Goal: Task Accomplishment & Management: Complete application form

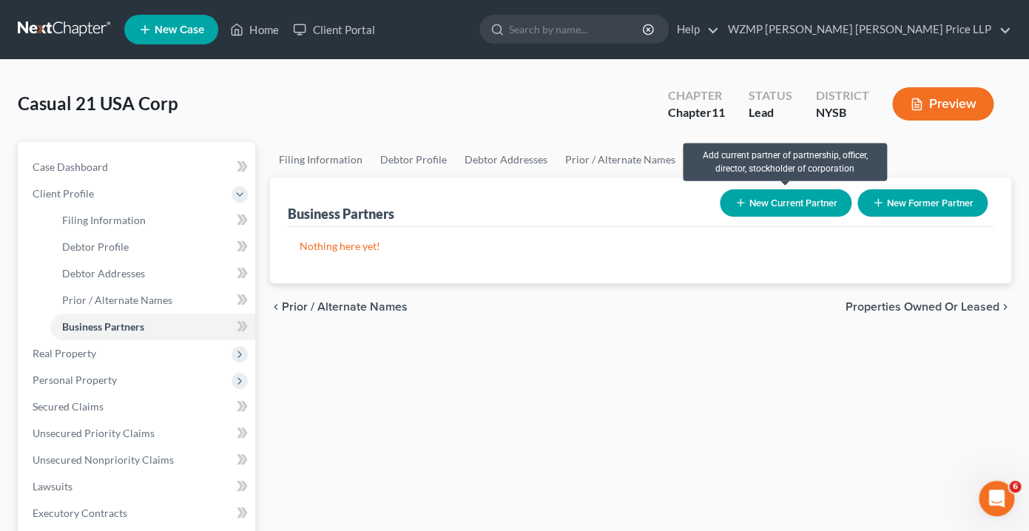
click at [796, 204] on button "New Current Partner" at bounding box center [785, 202] width 132 height 27
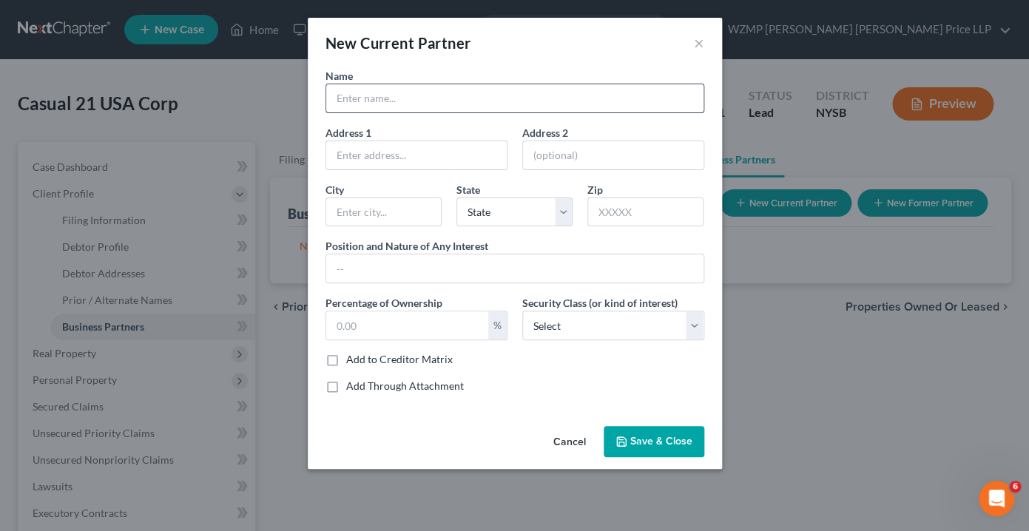
scroll to position [69, 0]
click at [441, 101] on input "text" at bounding box center [514, 98] width 377 height 28
paste input "[PERSON_NAME]"
type input "[PERSON_NAME]"
click at [447, 269] on input "text" at bounding box center [514, 268] width 377 height 28
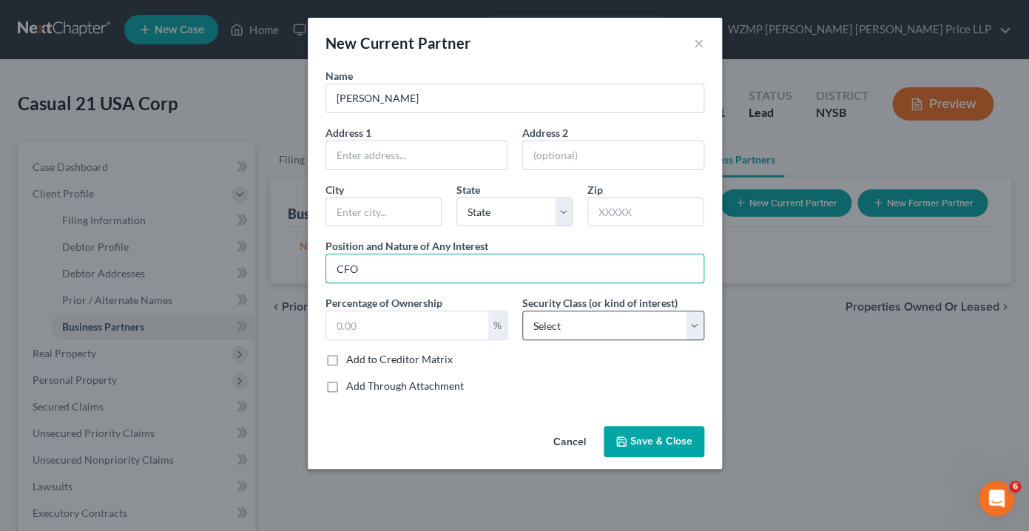
type input "CFO"
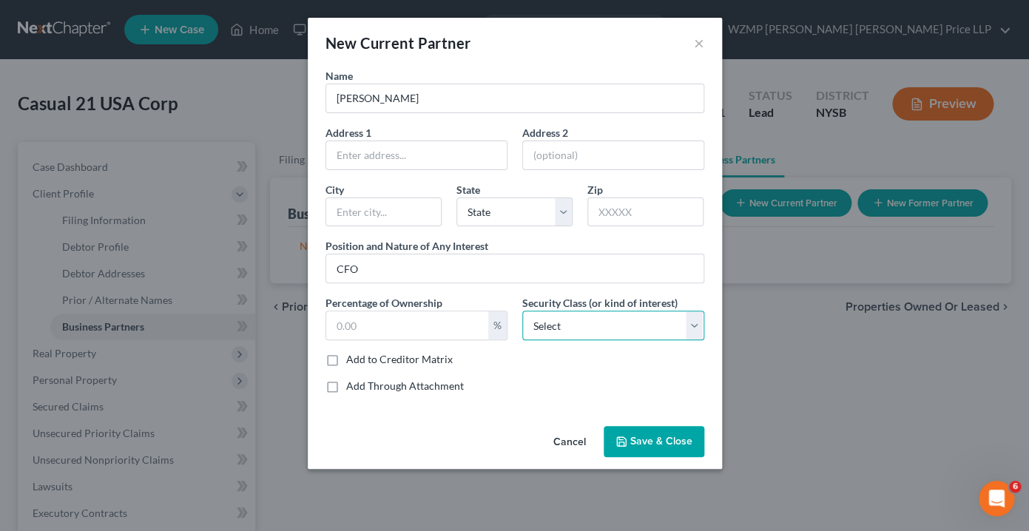
click option "Select" at bounding box center [0, 0] width 0 height 0
click at [444, 152] on input "text" at bounding box center [416, 155] width 180 height 28
paste input "[STREET_ADDRESS]"
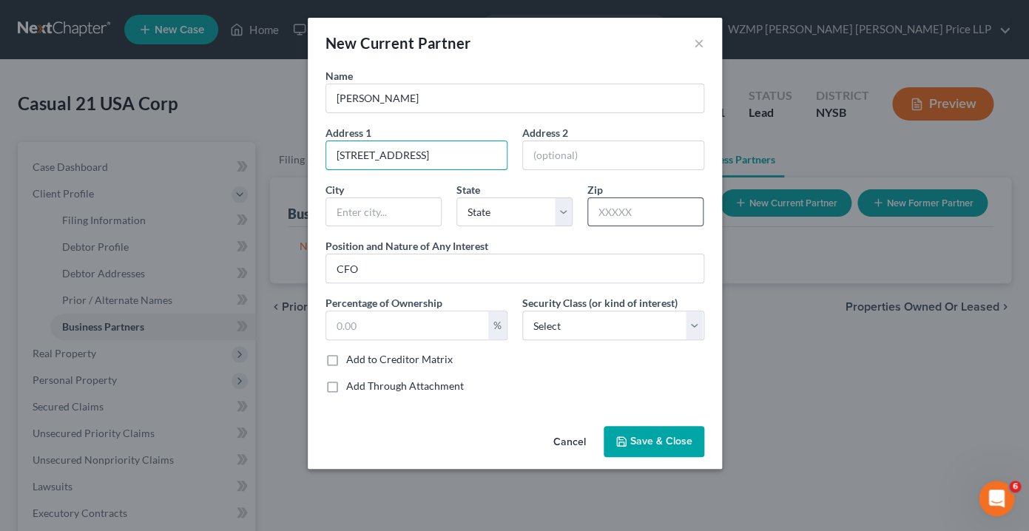
type input "[STREET_ADDRESS]"
click at [631, 215] on input "text" at bounding box center [645, 212] width 116 height 30
type input "10950"
click at [523, 246] on div "Position and Nature of Any Interest CFO" at bounding box center [514, 260] width 393 height 45
type input "Monroe"
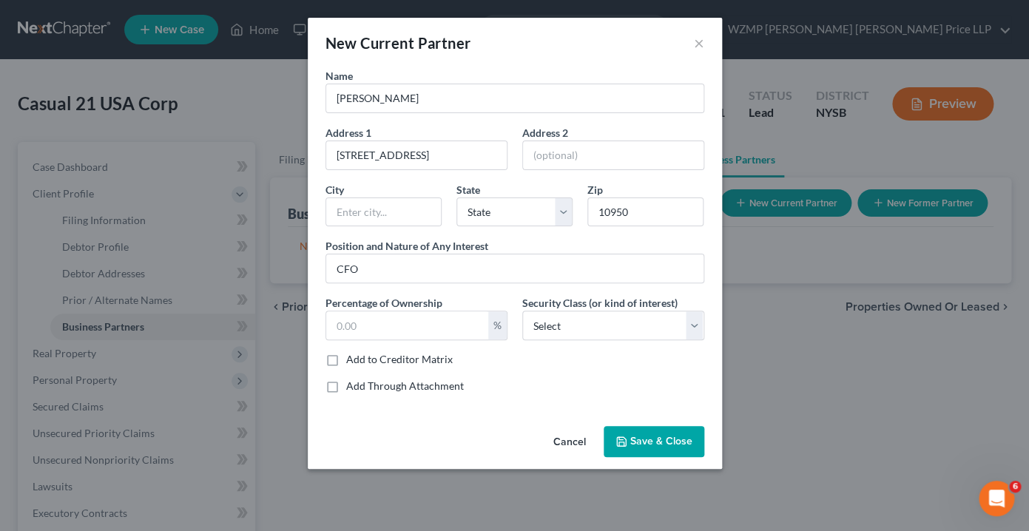
select select "35"
click at [588, 175] on div "Name [PERSON_NAME] Address 1 [STREET_ADDRESS] Address [GEOGRAPHIC_DATA] [GEOGRA…" at bounding box center [514, 236] width 393 height 337
click at [643, 439] on span "Save & Close" at bounding box center [661, 441] width 62 height 13
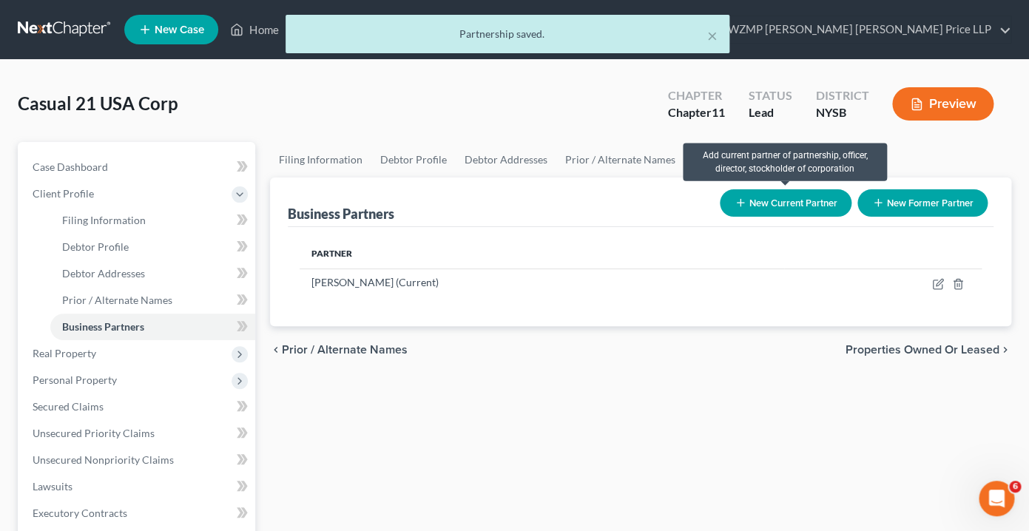
click at [799, 203] on button "New Current Partner" at bounding box center [785, 202] width 132 height 27
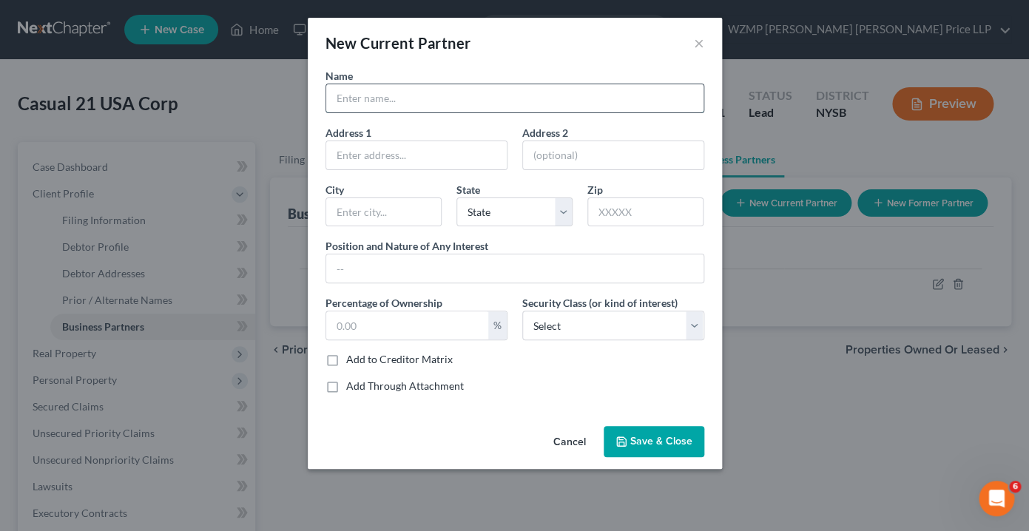
click at [392, 104] on input "text" at bounding box center [514, 98] width 377 height 28
type input "[PERSON_NAME]"
click at [412, 158] on input "text" at bounding box center [416, 155] width 180 height 28
paste input "[STREET_ADDRESS]"
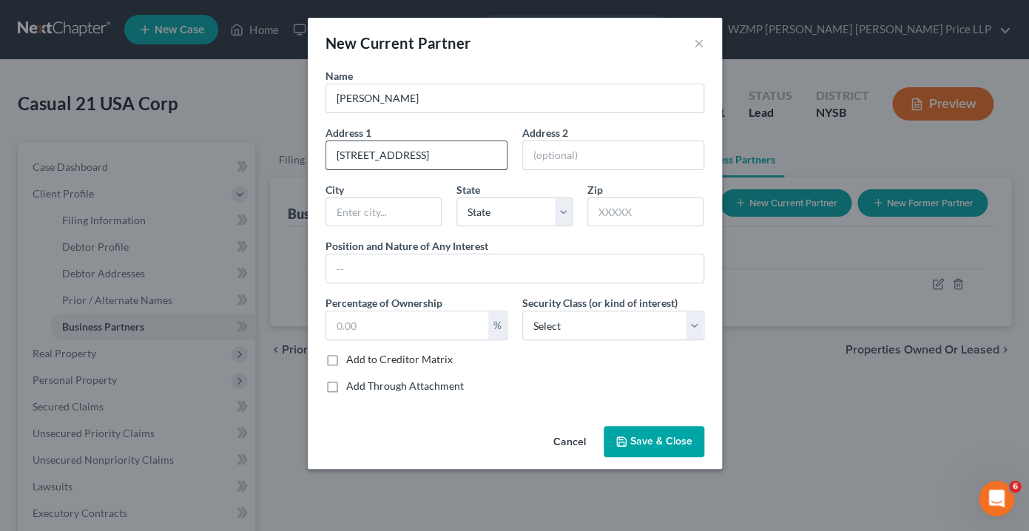
scroll to position [0, 31]
drag, startPoint x: 411, startPoint y: 155, endPoint x: 534, endPoint y: 156, distance: 122.8
click at [507, 156] on input "[STREET_ADDRESS]" at bounding box center [416, 155] width 180 height 28
type input "[STREET_ADDRESS]"
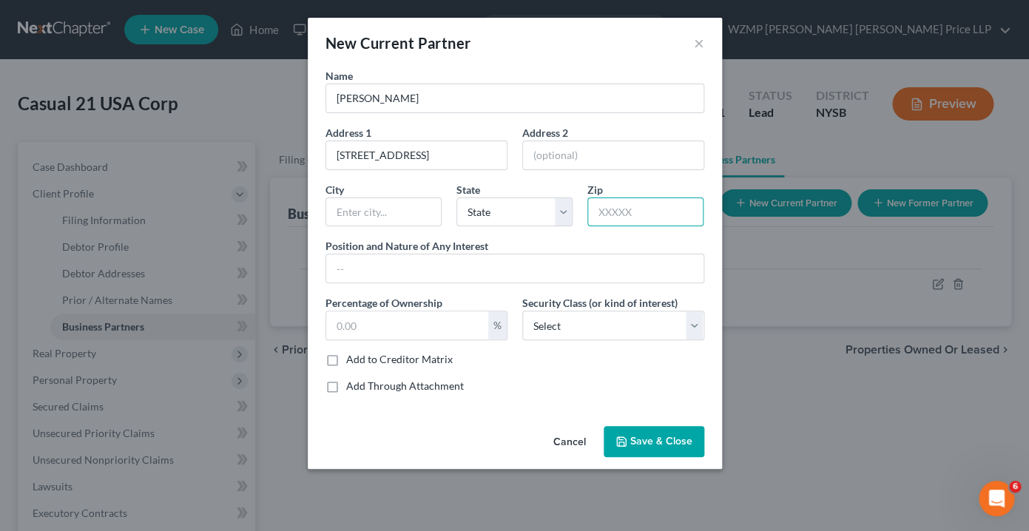
click at [648, 209] on input "text" at bounding box center [645, 212] width 116 height 30
type input "10950"
click at [560, 238] on div "Name [PERSON_NAME] Address 1 [STREET_ADDRESS] Address 2 [GEOGRAPHIC_DATA][US_ST…" at bounding box center [514, 236] width 393 height 337
type input "Monroe"
select select "35"
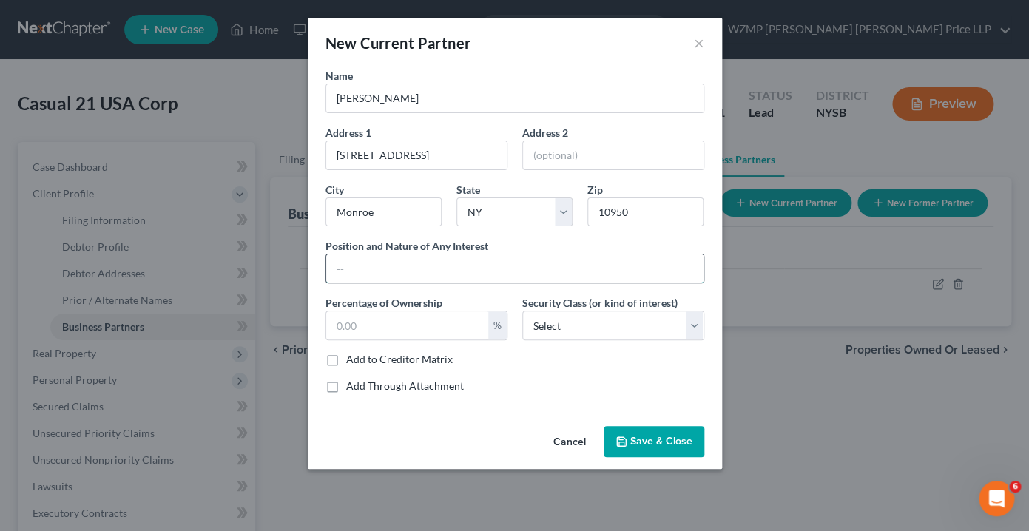
click at [499, 277] on input "text" at bounding box center [514, 268] width 377 height 28
type input "CEO"
click at [402, 319] on input "text" at bounding box center [407, 325] width 162 height 28
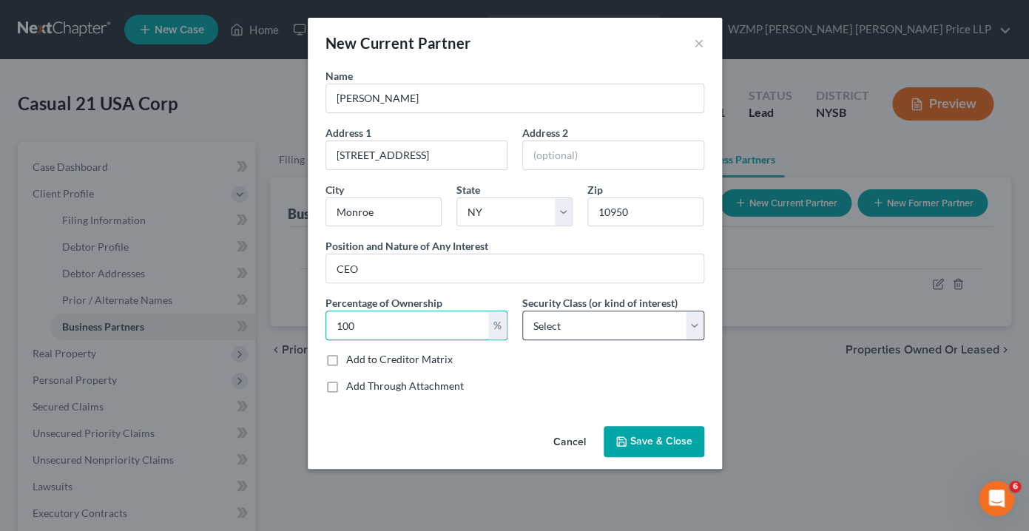
type input "100"
select select "5"
click option "President" at bounding box center [0, 0] width 0 height 0
click at [638, 444] on span "Save & Close" at bounding box center [661, 441] width 62 height 13
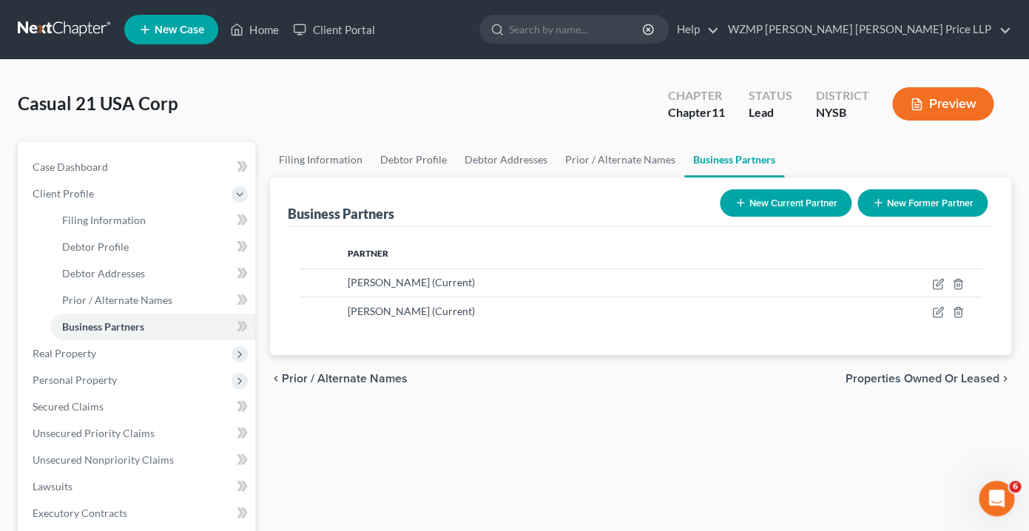
click at [872, 380] on span "Properties Owned or Leased" at bounding box center [922, 379] width 154 height 12
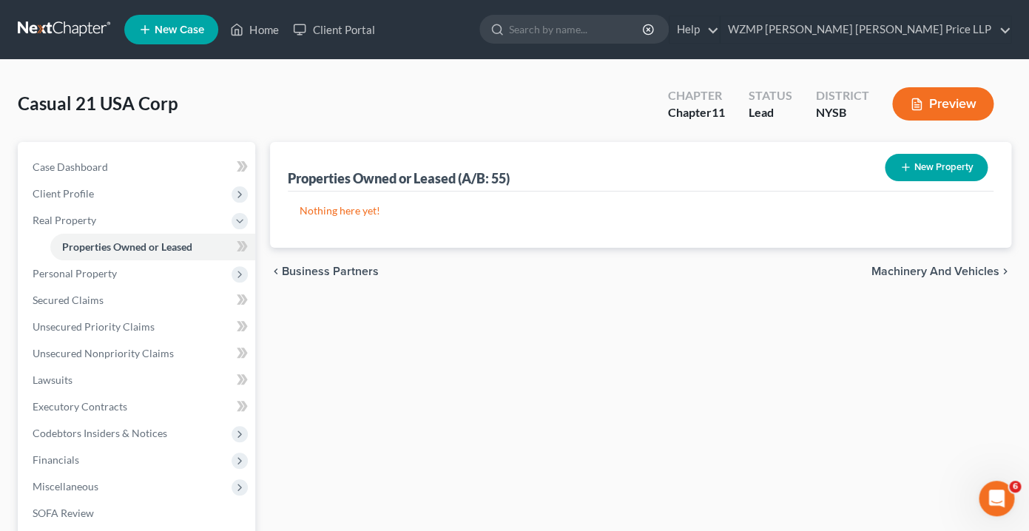
click at [925, 163] on button "New Property" at bounding box center [935, 167] width 103 height 27
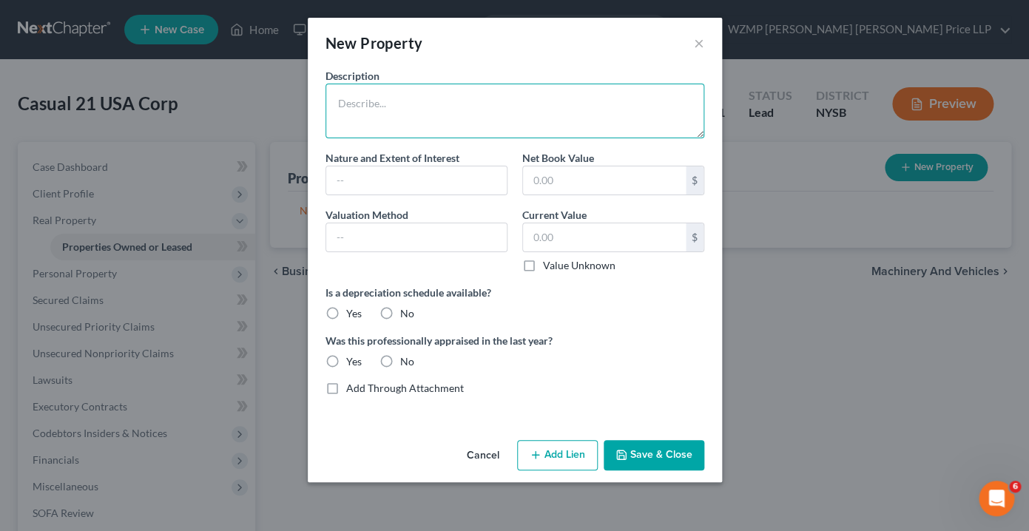
click at [403, 115] on textarea at bounding box center [514, 111] width 379 height 55
type textarea "Leasehold - Commercial Property"
click at [376, 175] on input "text" at bounding box center [416, 180] width 180 height 28
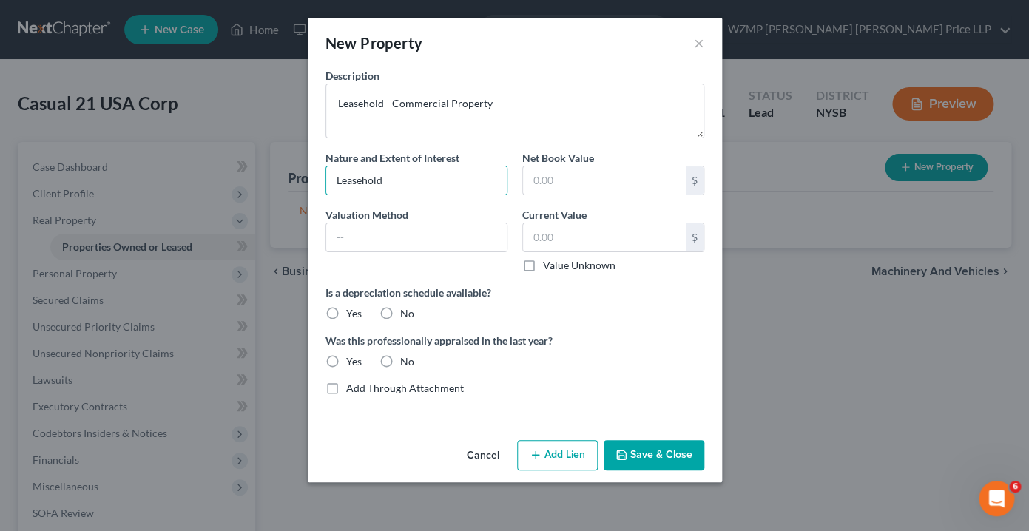
type input "Leasehold"
click at [543, 267] on label "Value Unknown" at bounding box center [579, 265] width 72 height 15
click at [549, 267] on input "Value Unknown" at bounding box center [554, 263] width 10 height 10
checkbox input "true"
type input "0.00"
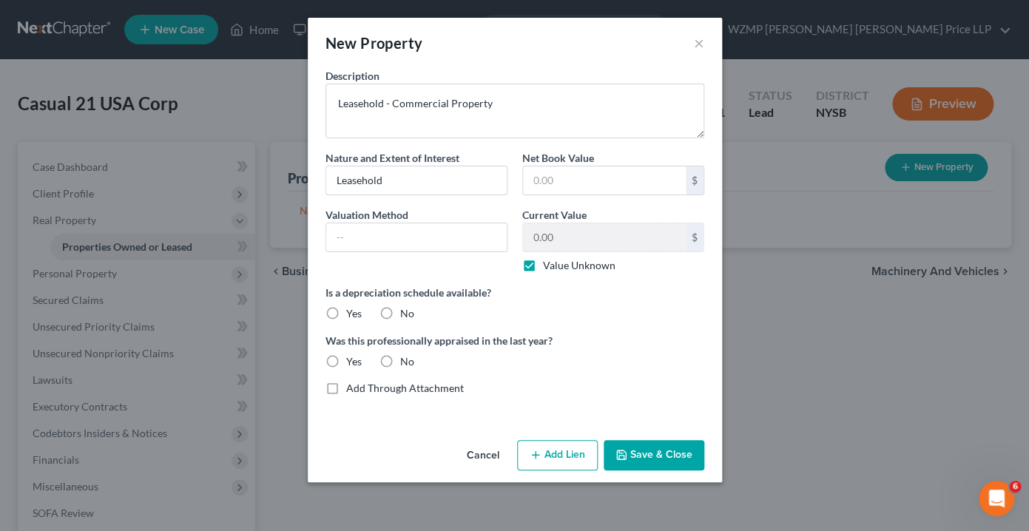
click at [400, 310] on label "No" at bounding box center [407, 313] width 14 height 15
click at [406, 310] on input "No" at bounding box center [411, 311] width 10 height 10
radio input "true"
click at [400, 365] on label "No" at bounding box center [407, 361] width 14 height 15
click at [406, 364] on input "No" at bounding box center [411, 359] width 10 height 10
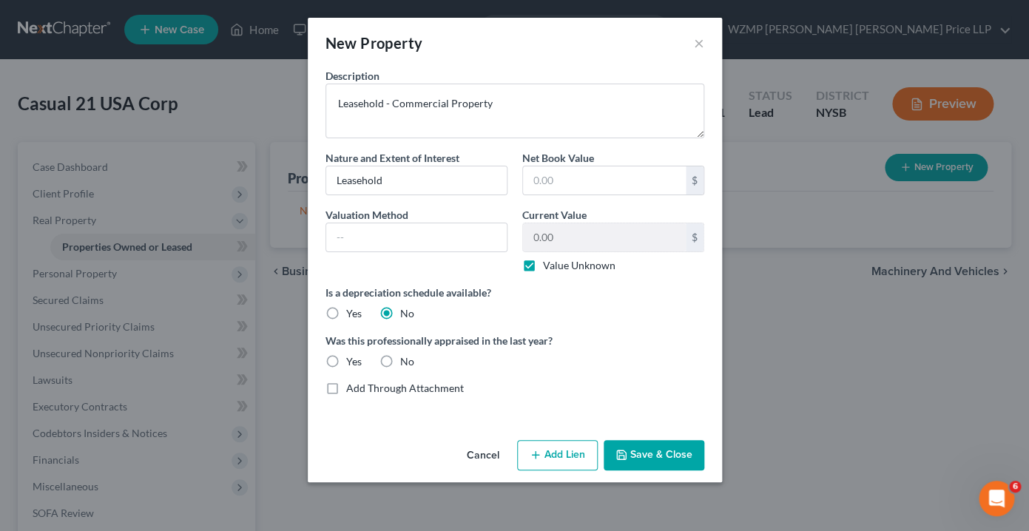
radio input "true"
click at [639, 454] on button "Save & Close" at bounding box center [653, 455] width 101 height 31
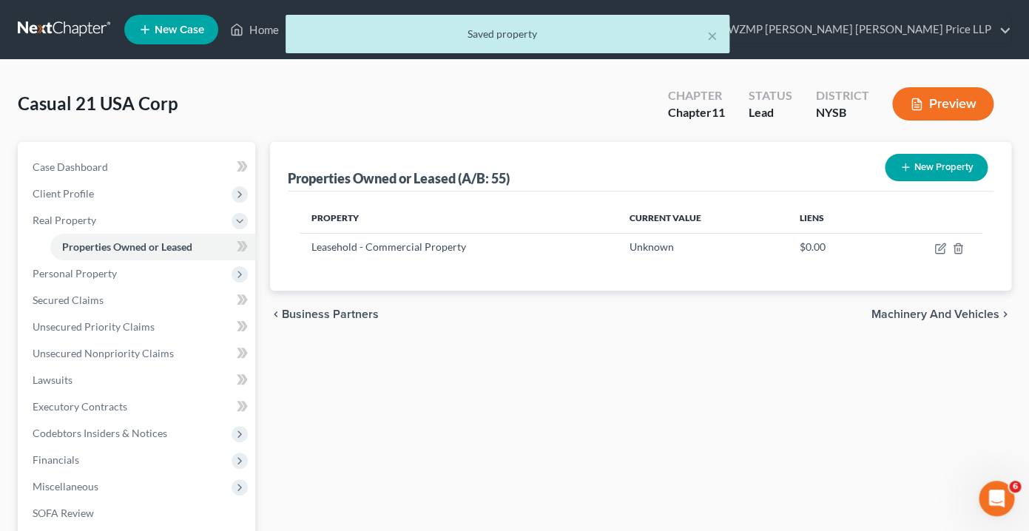
click at [926, 313] on span "Machinery and Vehicles" at bounding box center [935, 314] width 128 height 12
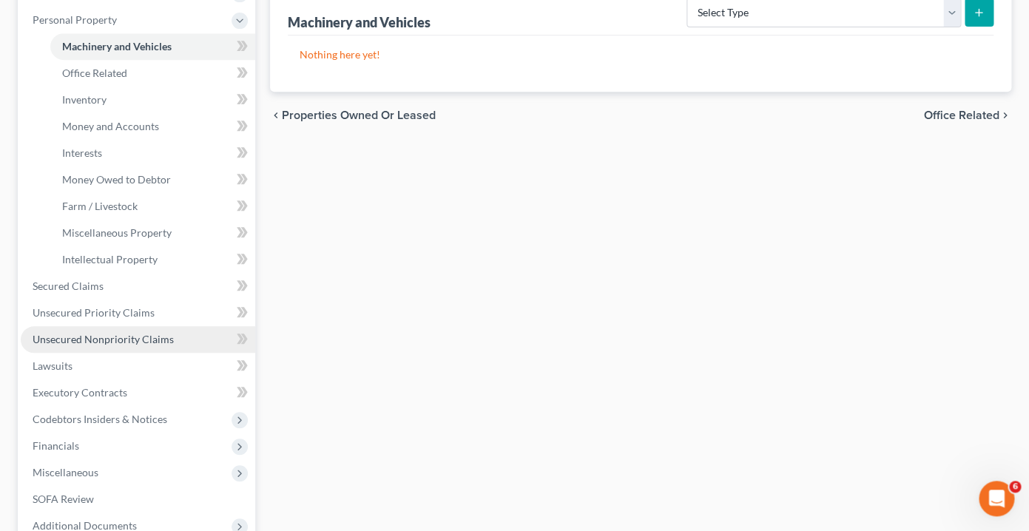
scroll to position [226, 0]
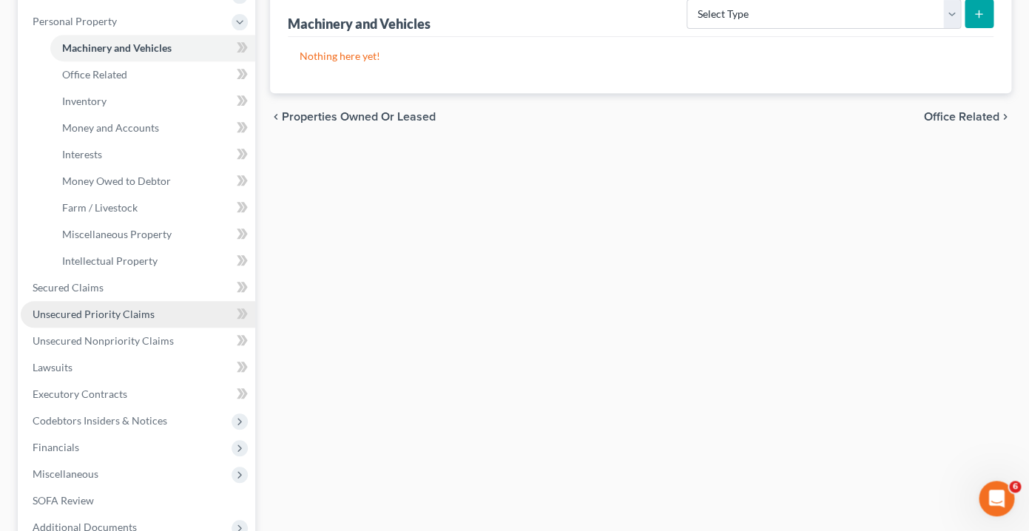
click at [90, 317] on span "Unsecured Priority Claims" at bounding box center [94, 314] width 122 height 13
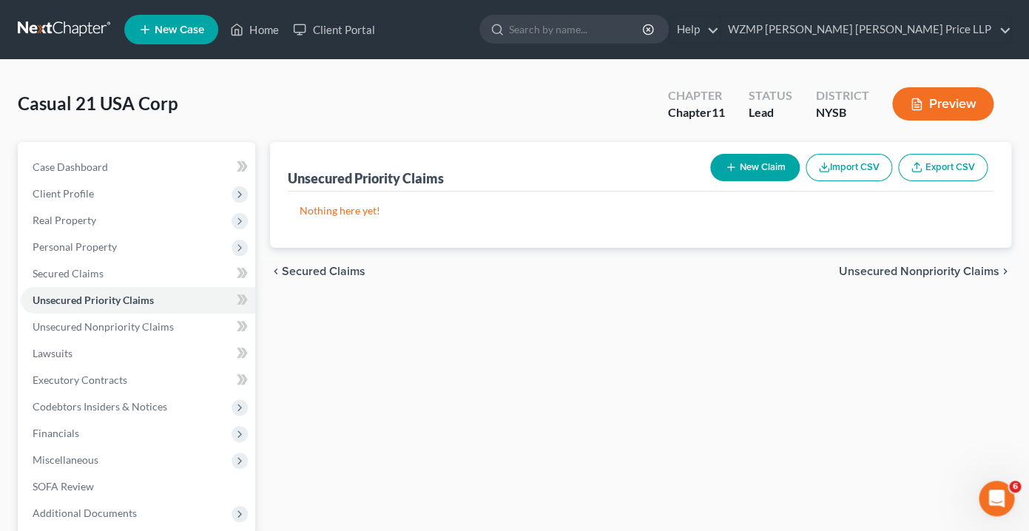
click at [763, 167] on button "New Claim" at bounding box center [754, 167] width 89 height 27
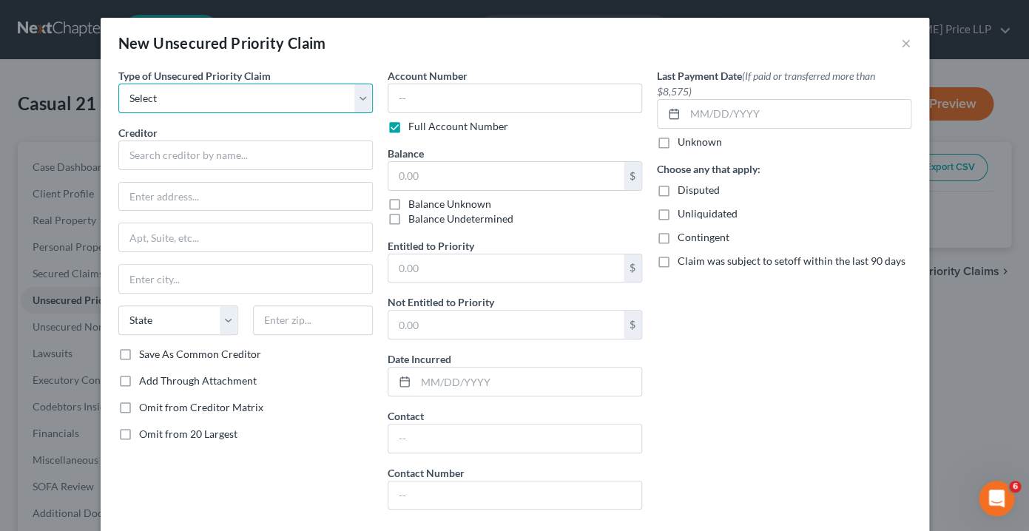
select select "0"
click option "Taxes & Other Government Units" at bounding box center [0, 0] width 0 height 0
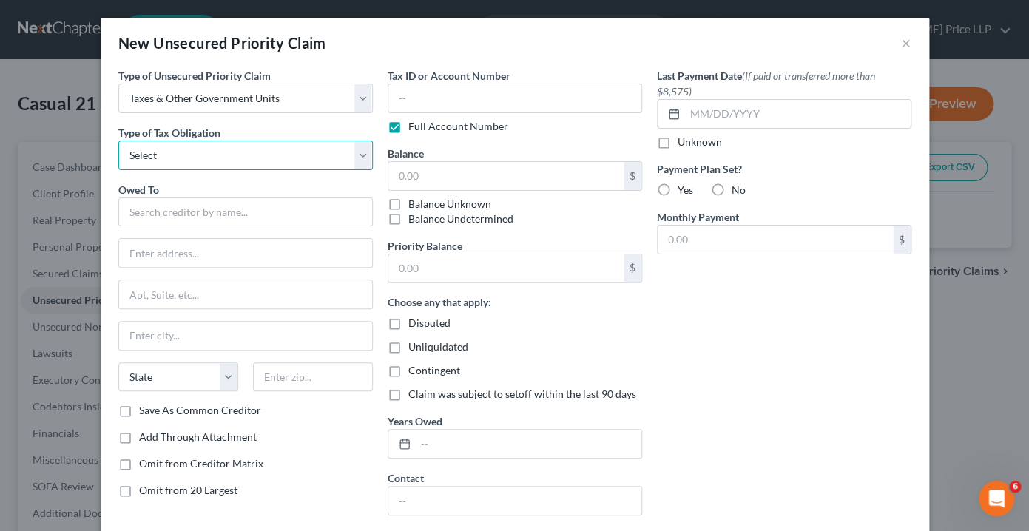
select select "0"
click option "Federal" at bounding box center [0, 0] width 0 height 0
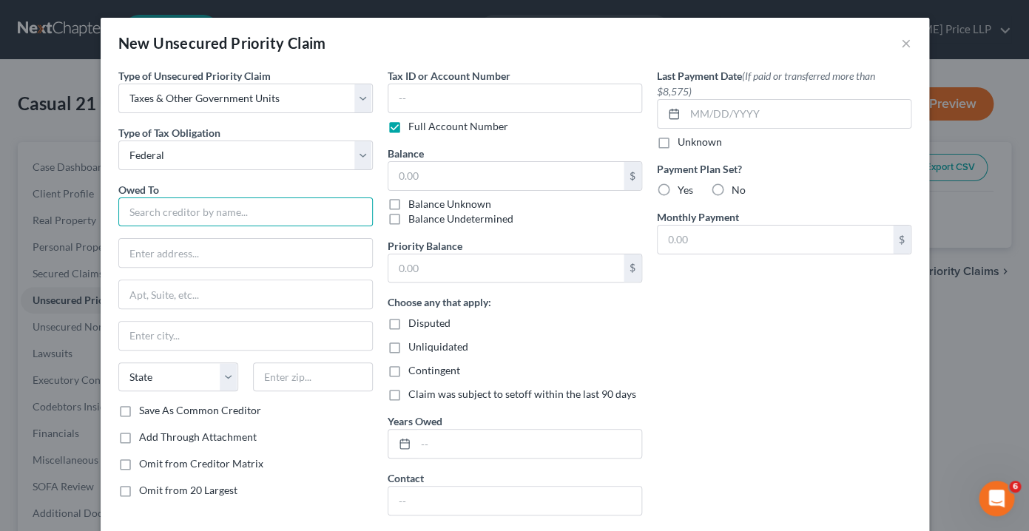
click at [237, 211] on input "text" at bounding box center [245, 212] width 254 height 30
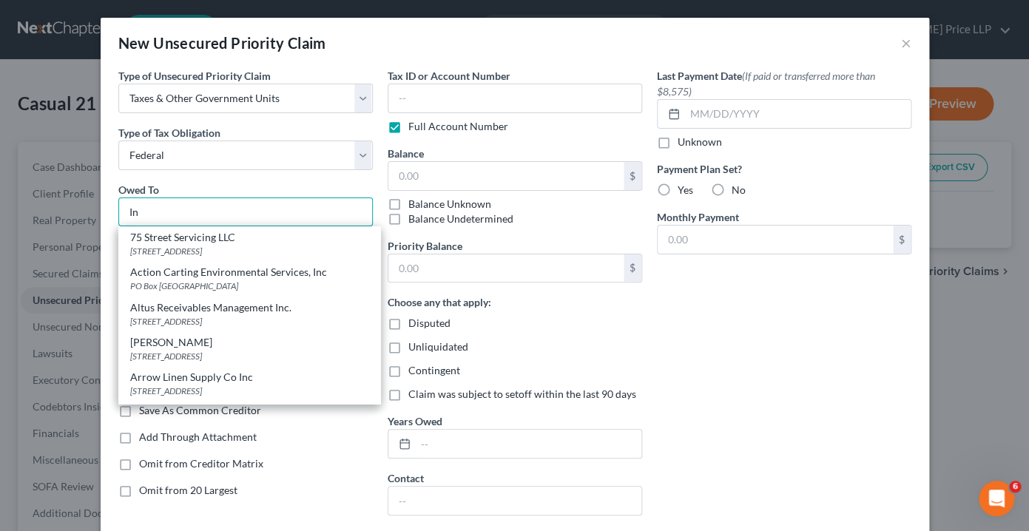
type input "I"
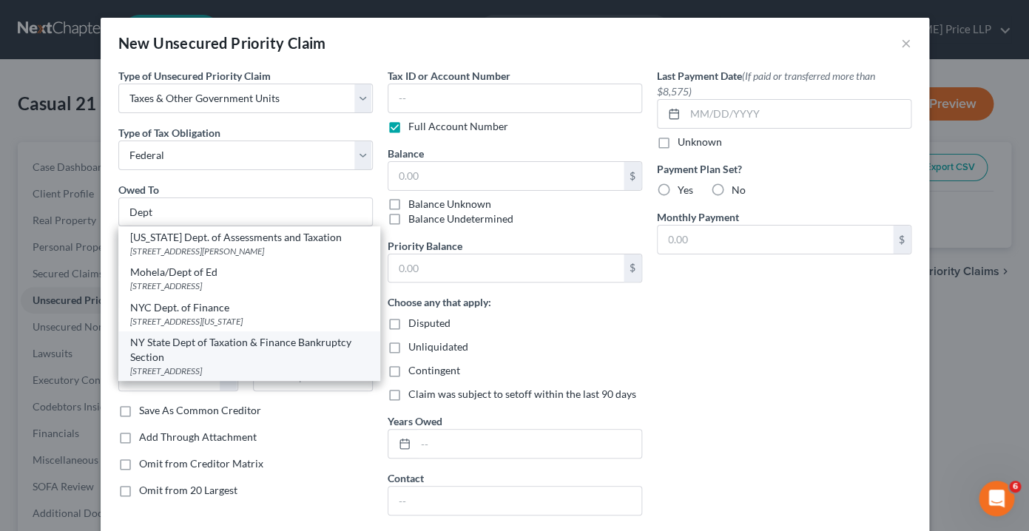
click at [246, 345] on div "NY State Dept of Taxation & Finance Bankruptcy Section" at bounding box center [249, 350] width 238 height 30
type input "NY State Dept of Taxation & Finance Bankruptcy Section"
type input "PO Box 5300"
type input "[GEOGRAPHIC_DATA]"
select select "35"
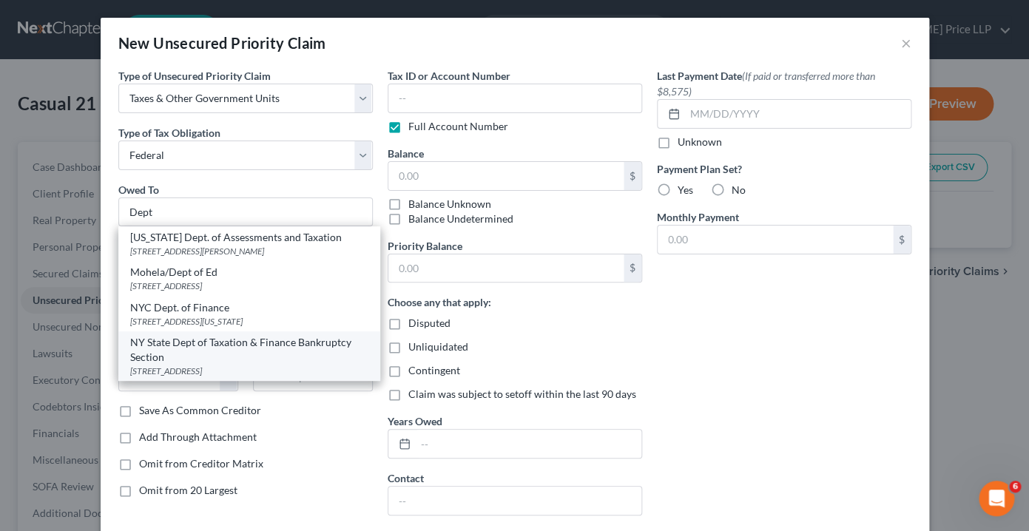
type input "12205"
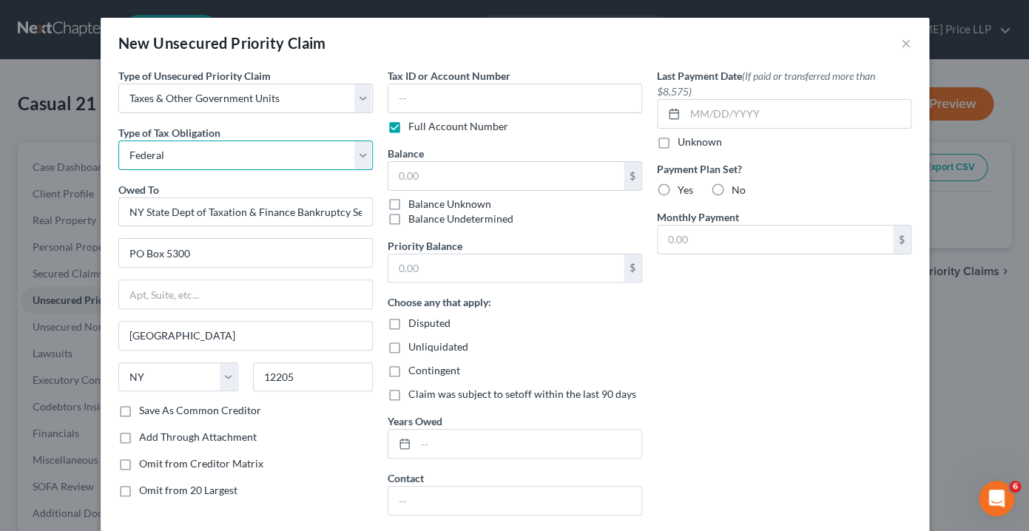
select select "2"
click option "State" at bounding box center [0, 0] width 0 height 0
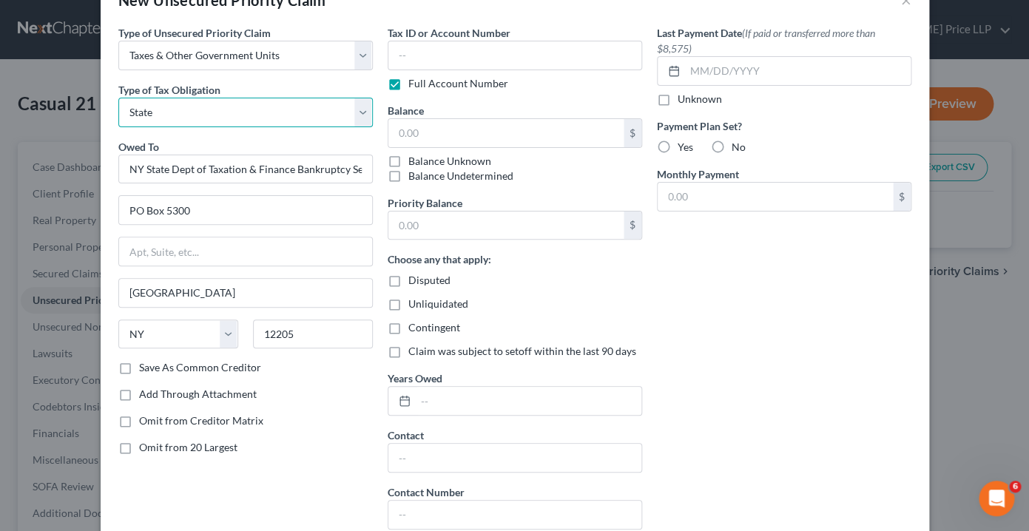
scroll to position [44, 0]
click at [408, 282] on label "Disputed" at bounding box center [429, 278] width 42 height 15
click at [414, 281] on input "Disputed" at bounding box center [419, 276] width 10 height 10
checkbox input "true"
click at [408, 301] on label "Unliquidated" at bounding box center [438, 302] width 60 height 15
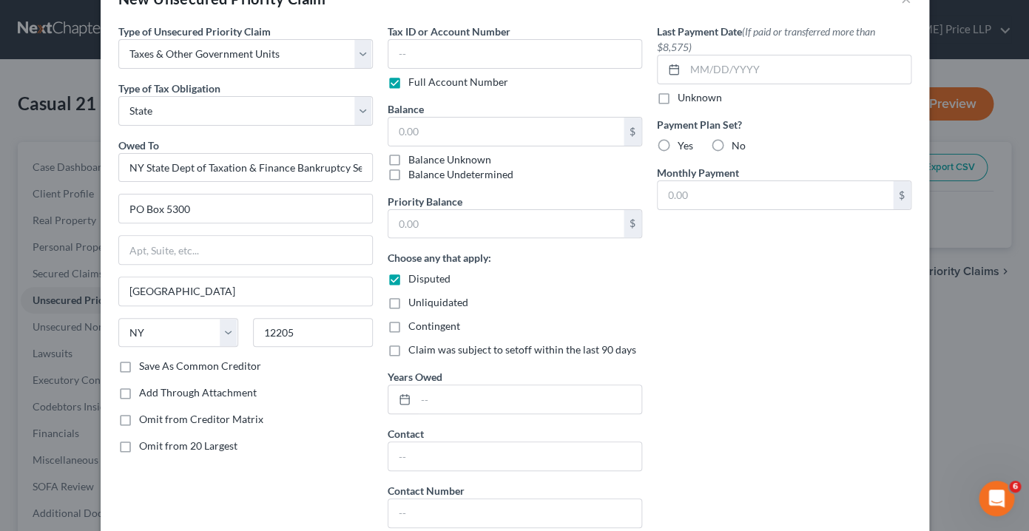
click at [414, 301] on input "Unliquidated" at bounding box center [419, 300] width 10 height 10
checkbox input "true"
click at [408, 327] on label "Contingent" at bounding box center [434, 326] width 52 height 15
click at [414, 327] on input "Contingent" at bounding box center [419, 324] width 10 height 10
checkbox input "true"
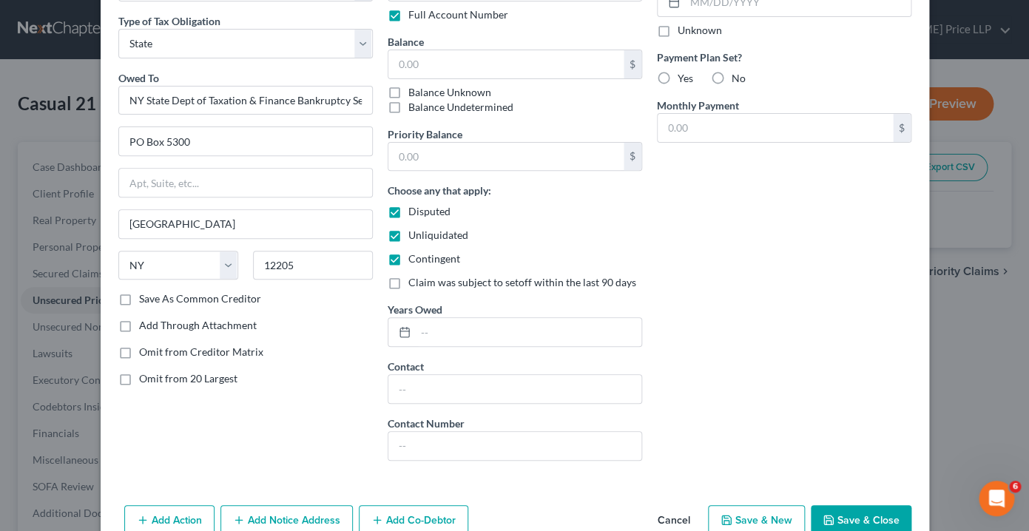
scroll to position [146, 0]
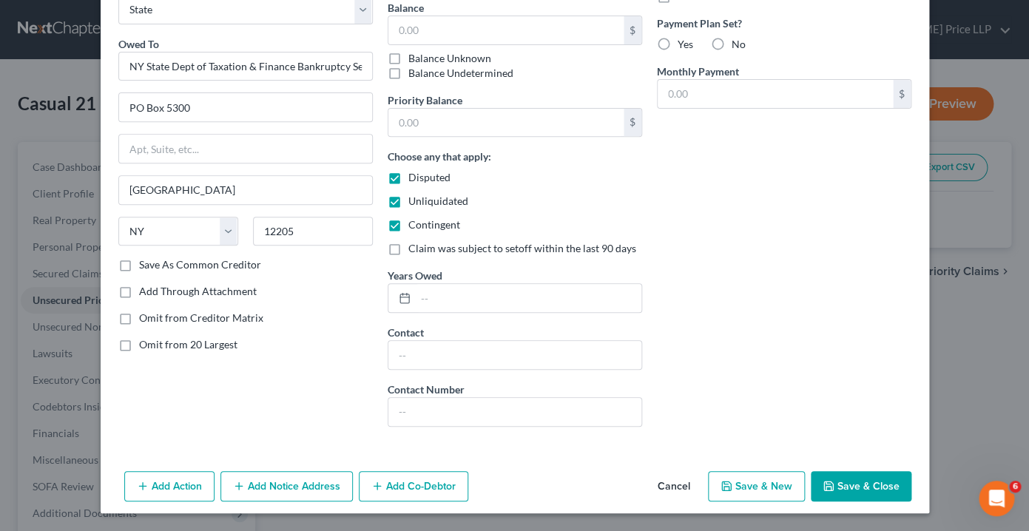
click at [853, 489] on button "Save & Close" at bounding box center [860, 486] width 101 height 31
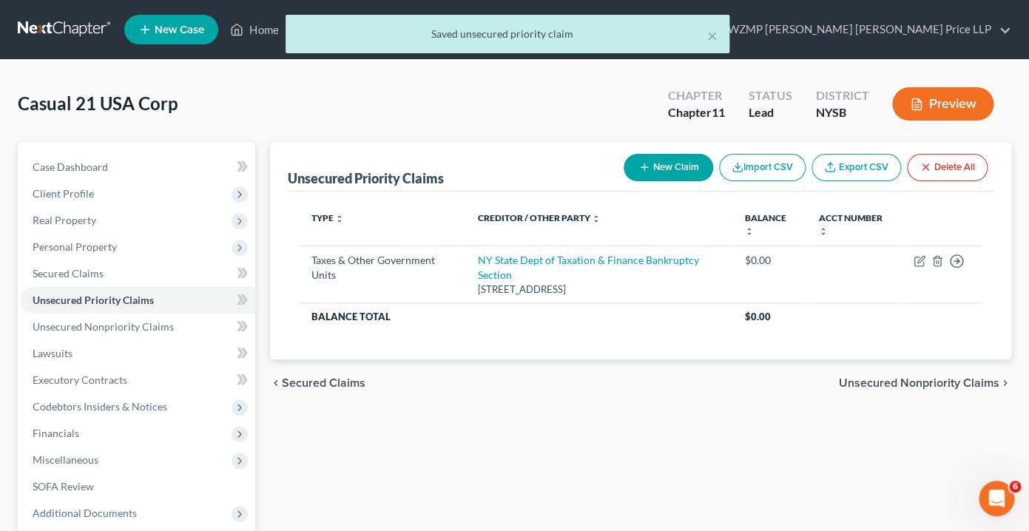
click at [679, 166] on button "New Claim" at bounding box center [667, 167] width 89 height 27
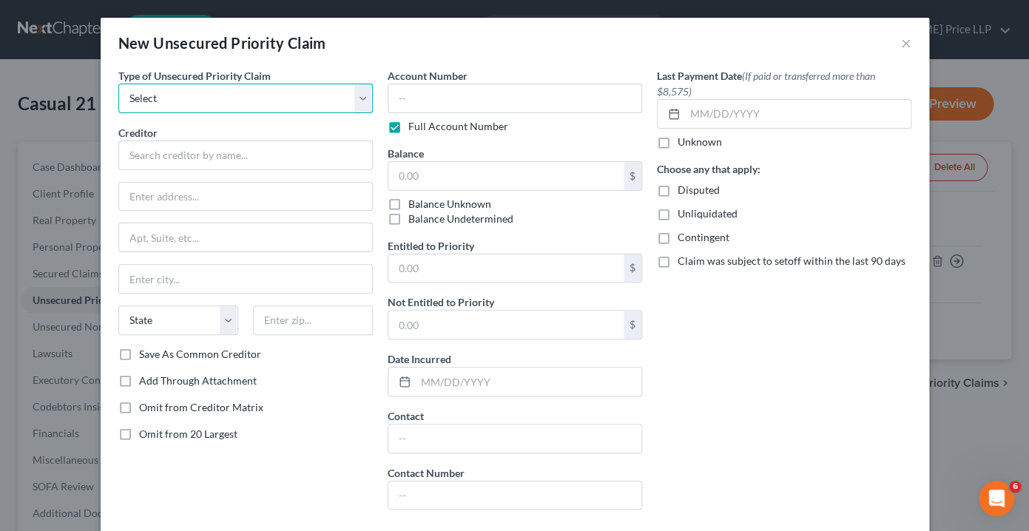
select select "0"
click option "Taxes & Other Government Units" at bounding box center [0, 0] width 0 height 0
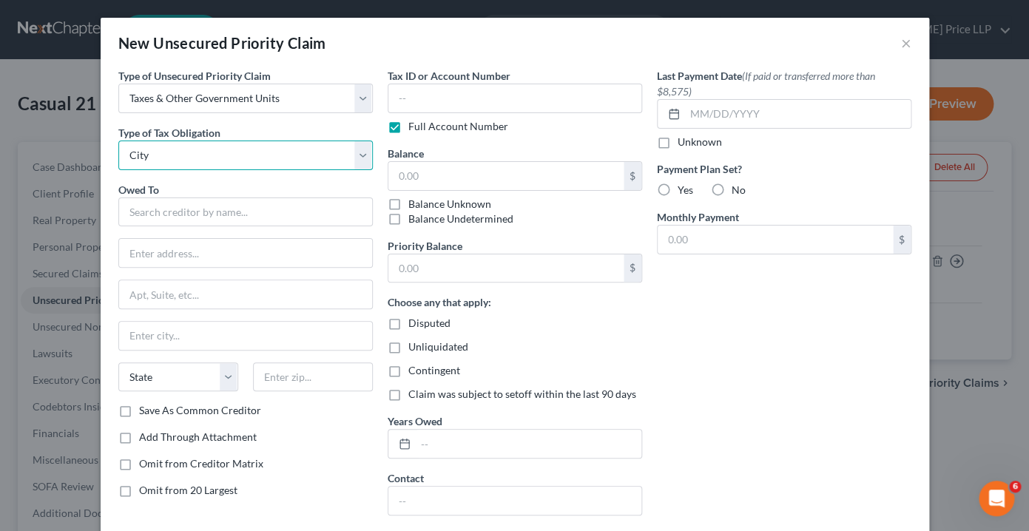
click option "City" at bounding box center [0, 0] width 0 height 0
select select "0"
click option "Federal" at bounding box center [0, 0] width 0 height 0
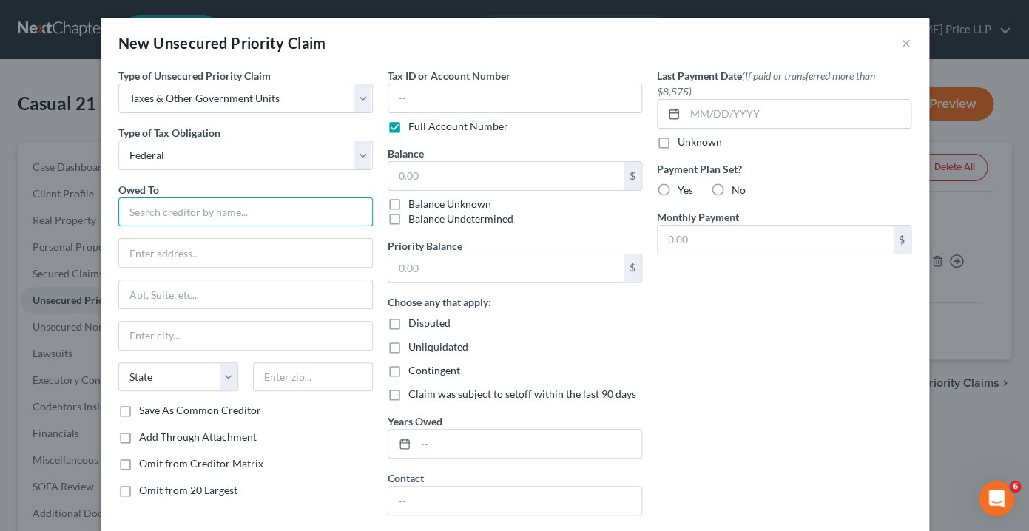
click at [274, 211] on input "text" at bounding box center [245, 212] width 254 height 30
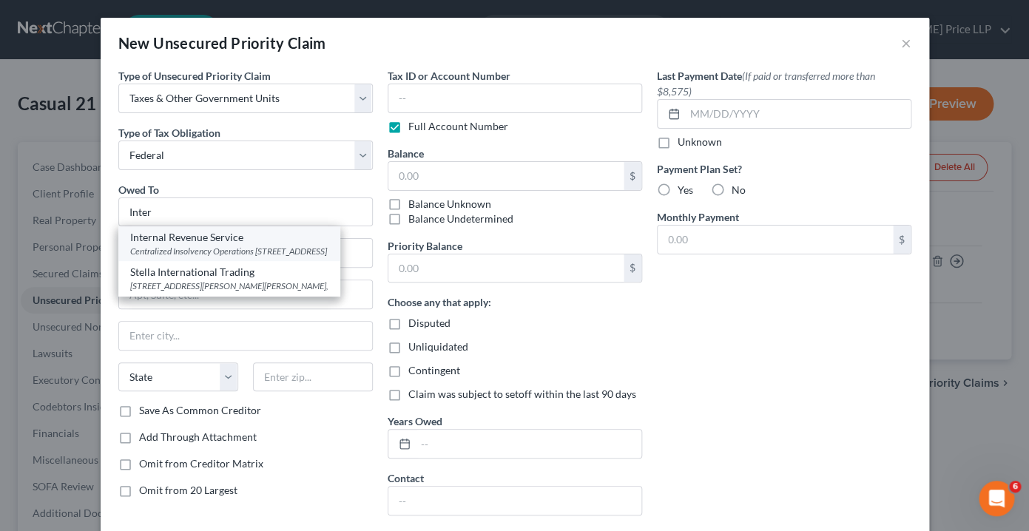
click at [328, 252] on div "Centralized Insolvency Operations [STREET_ADDRESS]" at bounding box center [229, 251] width 198 height 13
type input "Internal Revenue Service"
type input "Centralized Insolvency Operations"
type input "PO Box 7346"
type input "[GEOGRAPHIC_DATA]"
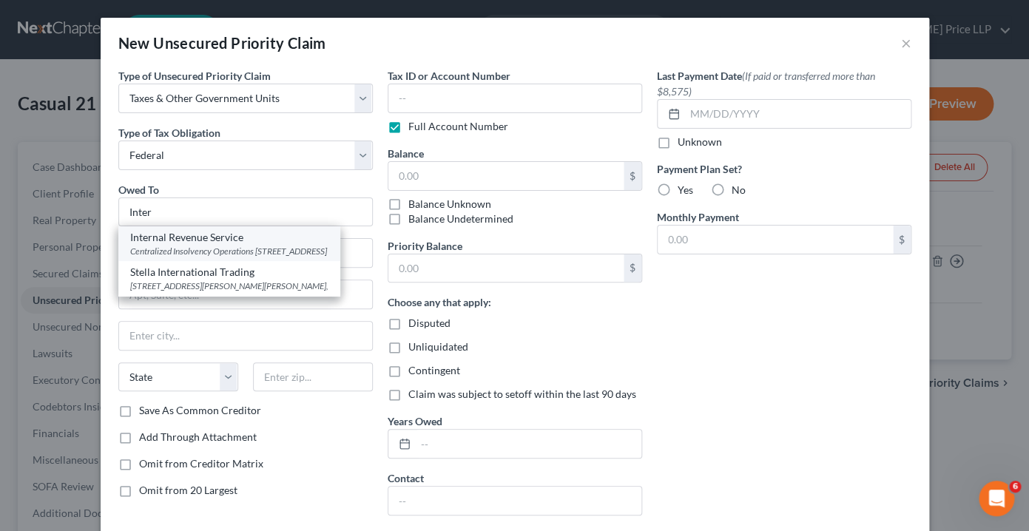
select select "39"
type input "19101"
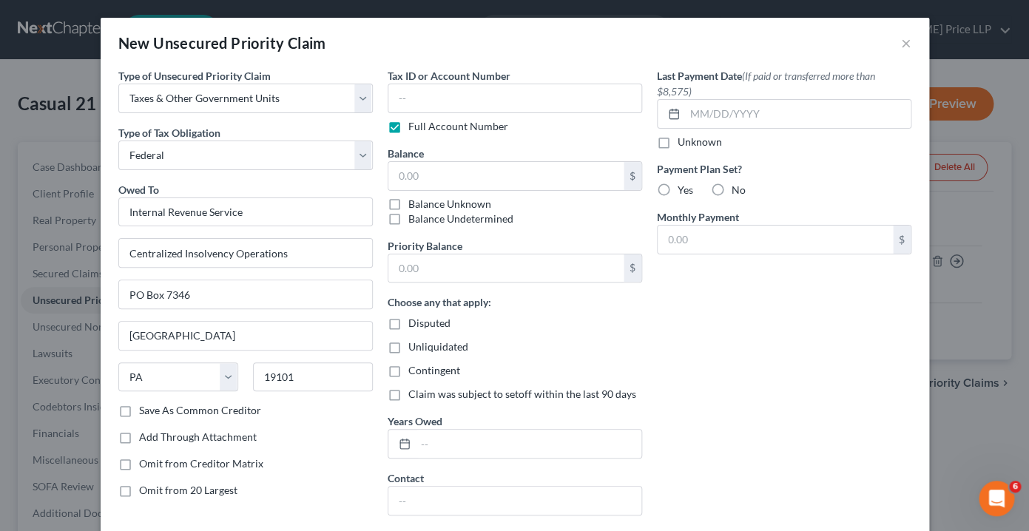
click at [408, 324] on label "Disputed" at bounding box center [429, 323] width 42 height 15
click at [414, 324] on input "Disputed" at bounding box center [419, 321] width 10 height 10
checkbox input "true"
click at [408, 344] on label "Unliquidated" at bounding box center [438, 346] width 60 height 15
click at [414, 344] on input "Unliquidated" at bounding box center [419, 344] width 10 height 10
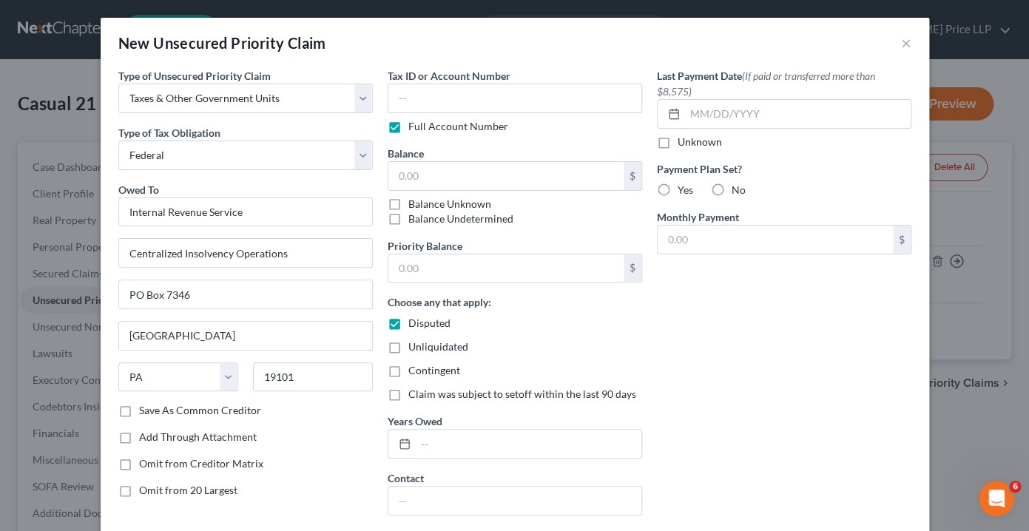
checkbox input "true"
click at [408, 370] on label "Contingent" at bounding box center [434, 370] width 52 height 15
click at [414, 370] on input "Contingent" at bounding box center [419, 368] width 10 height 10
checkbox input "true"
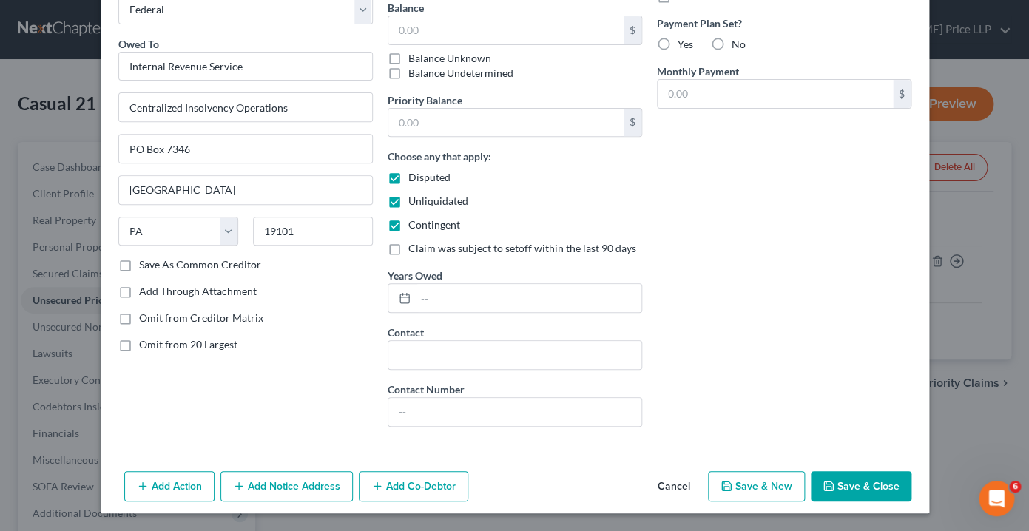
click at [848, 488] on button "Save & Close" at bounding box center [860, 486] width 101 height 31
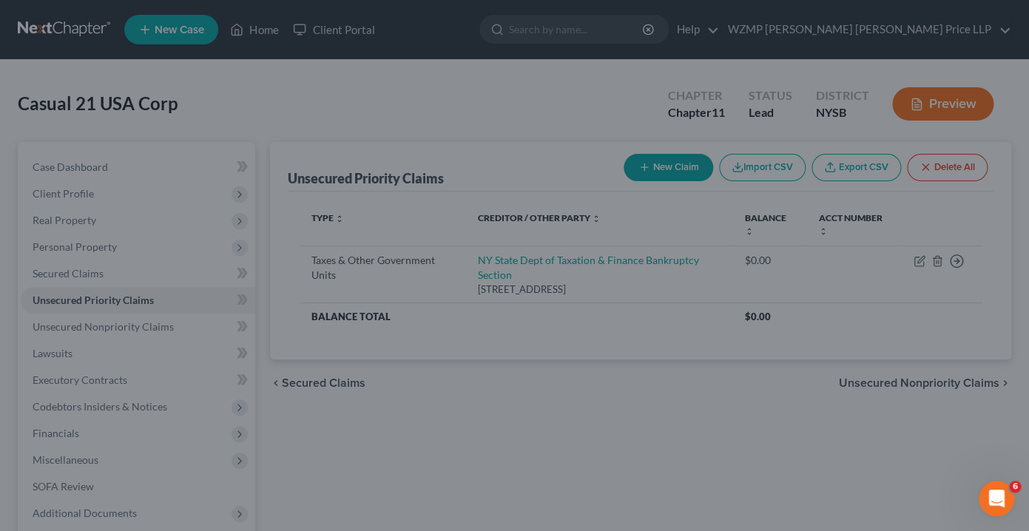
type input "0.00"
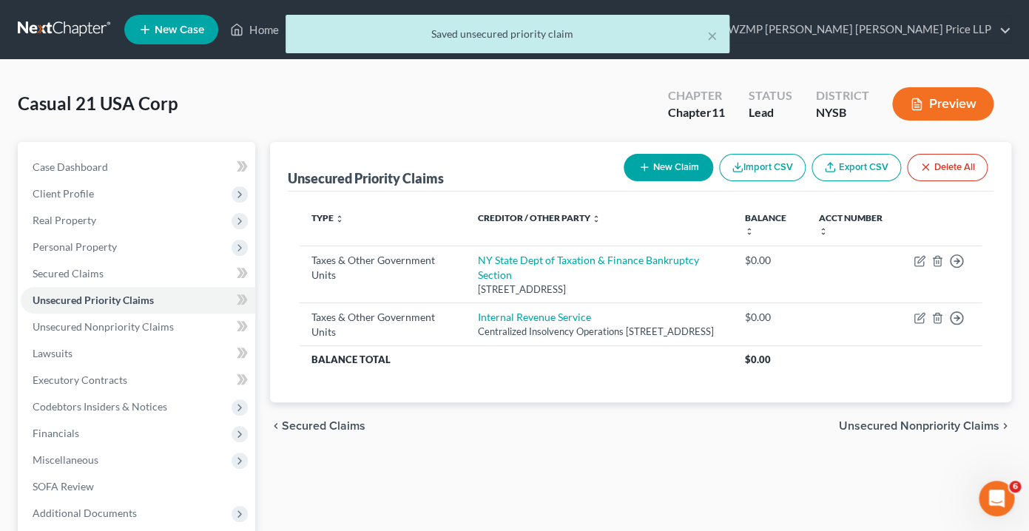
click at [672, 168] on button "New Claim" at bounding box center [667, 167] width 89 height 27
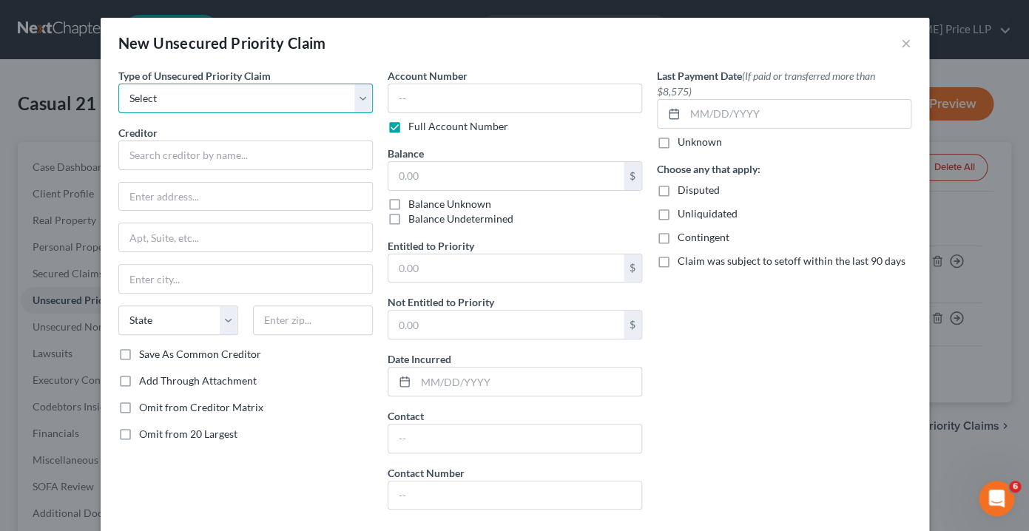
select select "0"
click option "Taxes & Other Government Units" at bounding box center [0, 0] width 0 height 0
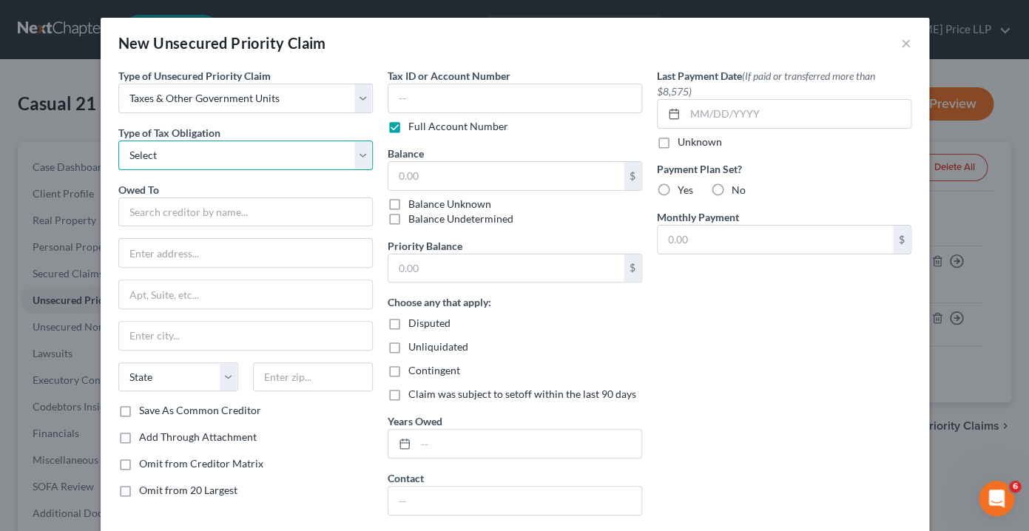
select select "4"
click option "Other" at bounding box center [0, 0] width 0 height 0
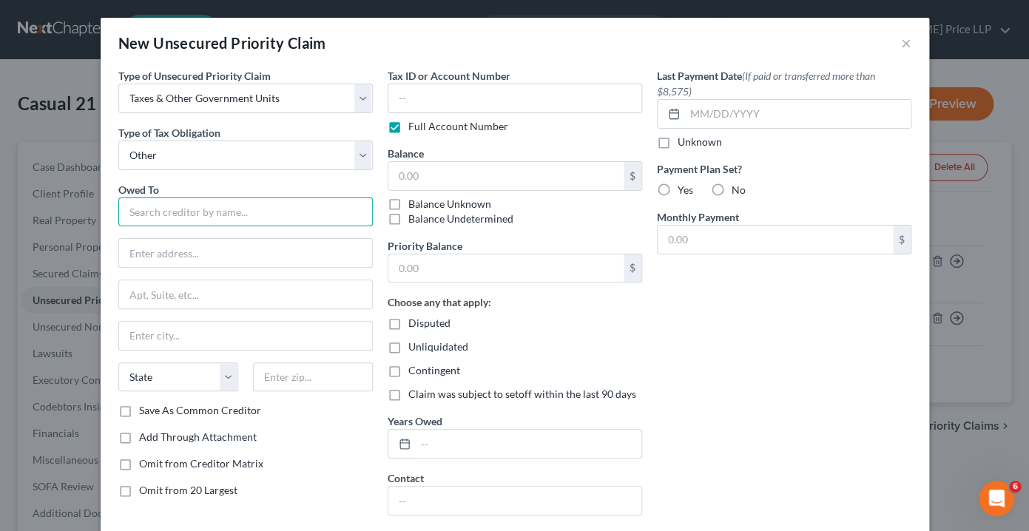
click at [176, 217] on input "text" at bounding box center [245, 212] width 254 height 30
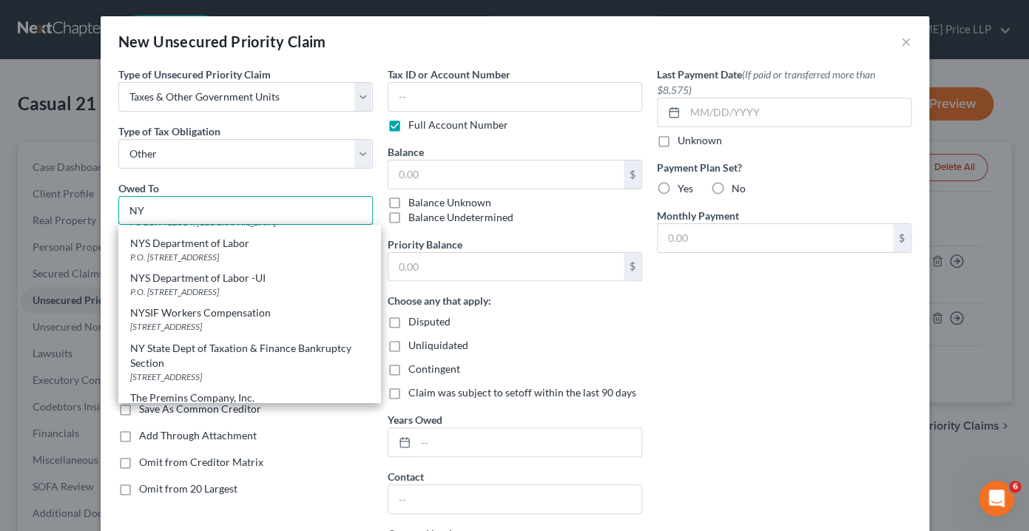
scroll to position [226, 0]
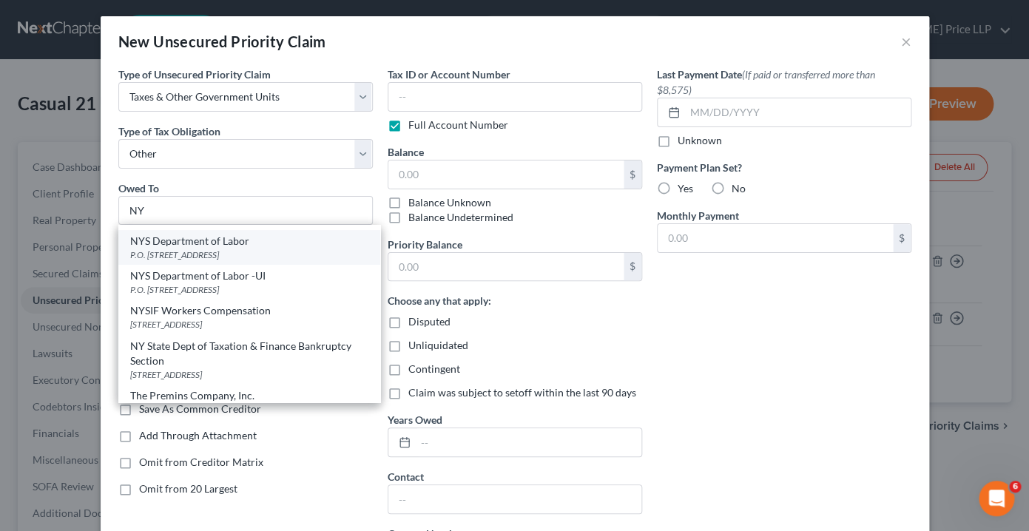
click at [180, 248] on div "NYS Department of Labor" at bounding box center [249, 241] width 238 height 15
type input "NYS Department of Labor"
type input "P.O. Box 551"
type input "[GEOGRAPHIC_DATA]"
select select "35"
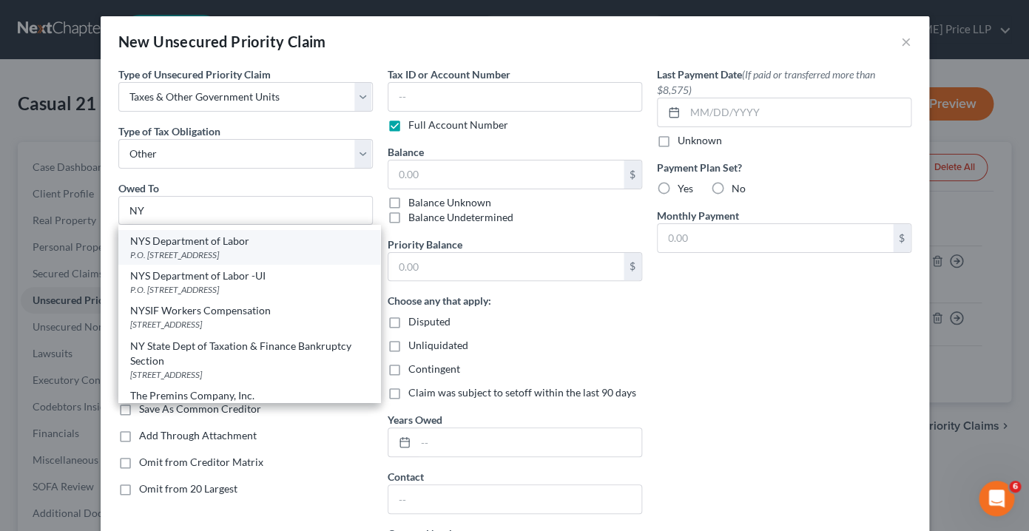
type input "12201"
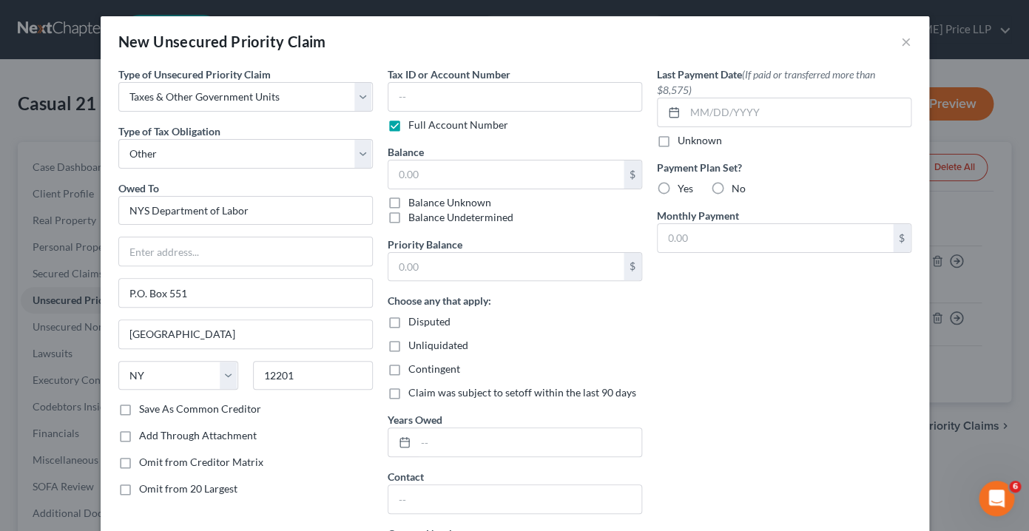
click at [408, 320] on label "Disputed" at bounding box center [429, 321] width 42 height 15
click at [414, 320] on input "Disputed" at bounding box center [419, 319] width 10 height 10
checkbox input "true"
click at [408, 342] on label "Unliquidated" at bounding box center [438, 345] width 60 height 15
click at [414, 342] on input "Unliquidated" at bounding box center [419, 343] width 10 height 10
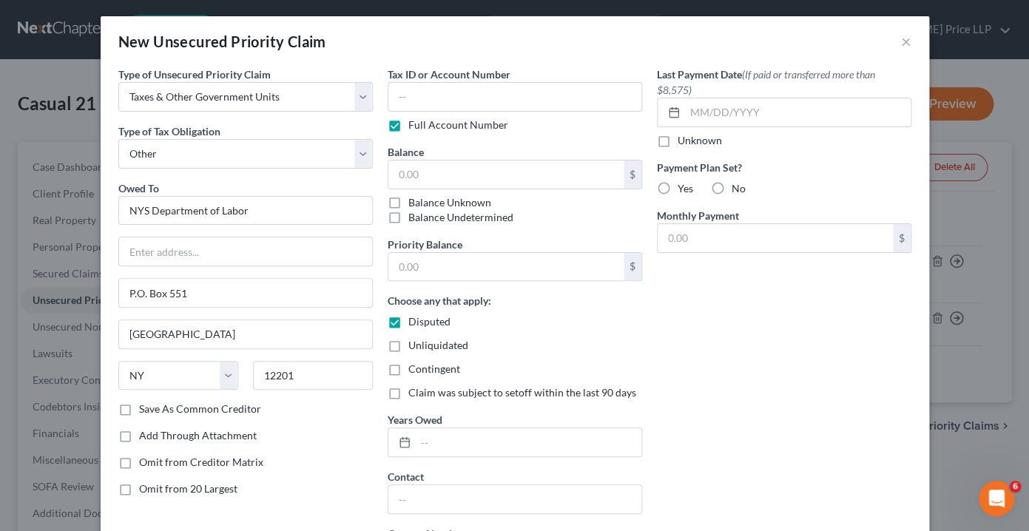
checkbox input "true"
click at [408, 370] on label "Contingent" at bounding box center [434, 369] width 52 height 15
click at [414, 370] on input "Contingent" at bounding box center [419, 367] width 10 height 10
checkbox input "true"
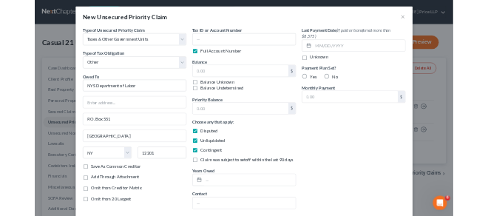
scroll to position [146, 0]
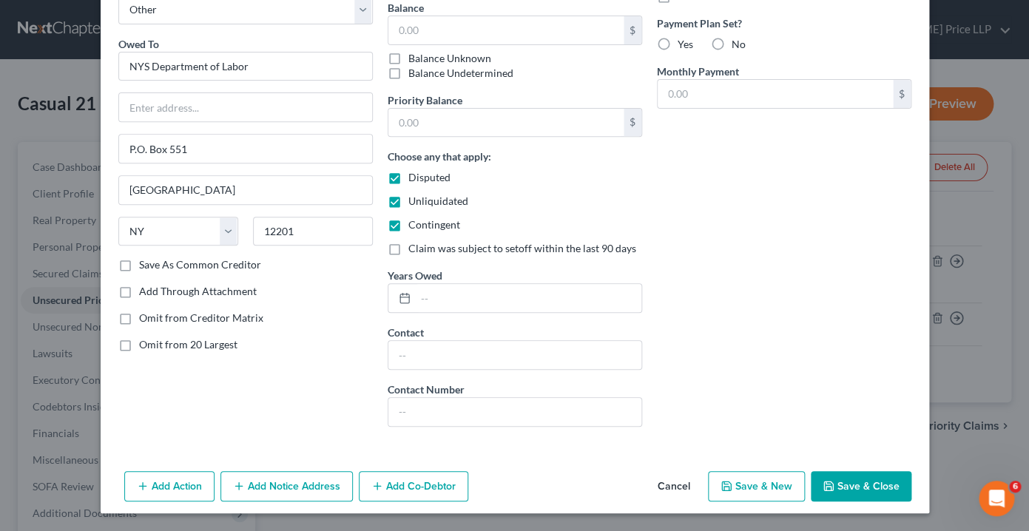
click at [847, 489] on button "Save & Close" at bounding box center [860, 486] width 101 height 31
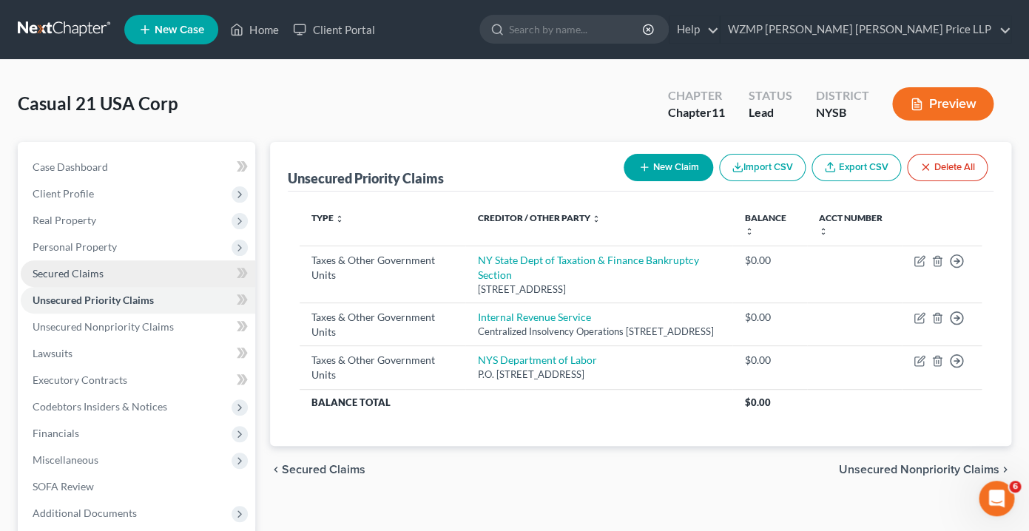
click at [96, 268] on span "Secured Claims" at bounding box center [68, 273] width 71 height 13
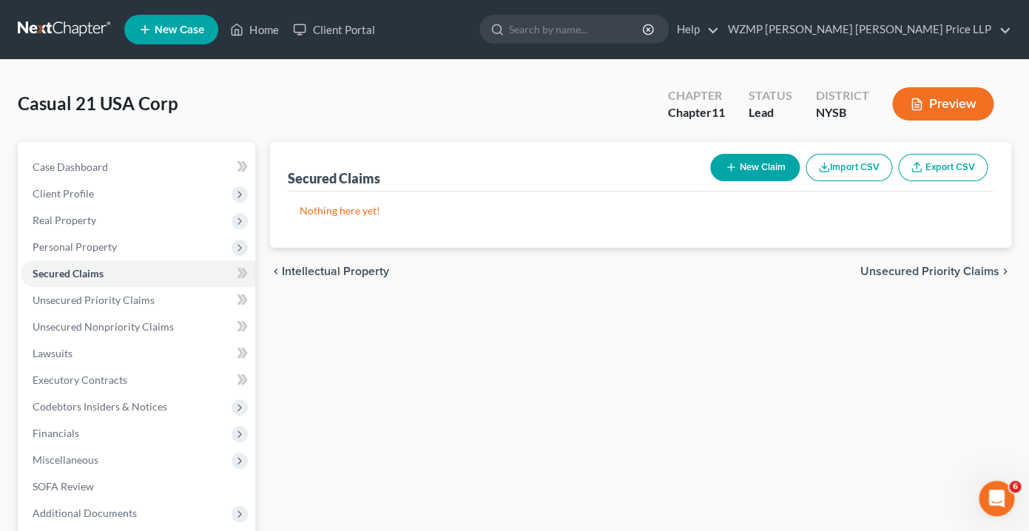
click at [748, 168] on button "New Claim" at bounding box center [754, 167] width 89 height 27
select select "0"
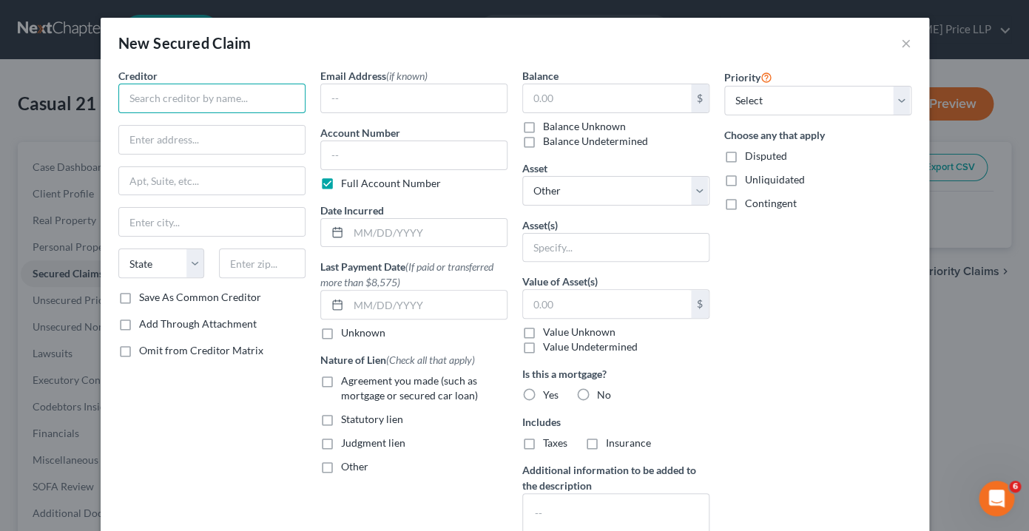
click at [156, 103] on input "text" at bounding box center [211, 99] width 187 height 30
type input "U"
type input "S"
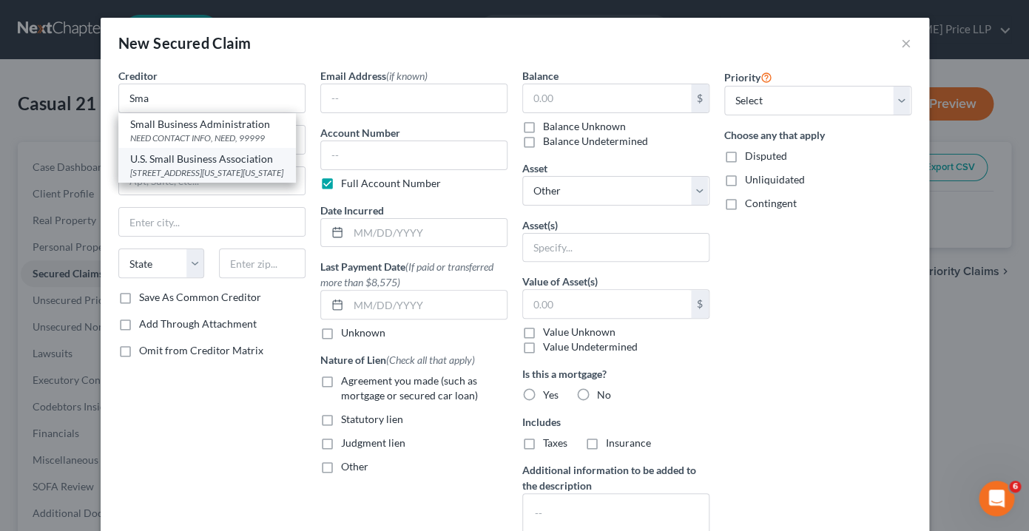
click at [176, 161] on div "U.S. Small Business Association" at bounding box center [207, 159] width 154 height 15
type input "U.S. Small Business Association"
type input "[STREET_ADDRESS]"
type input "District Counsel, [US_STATE][GEOGRAPHIC_DATA] Office"
type input "[US_STATE]"
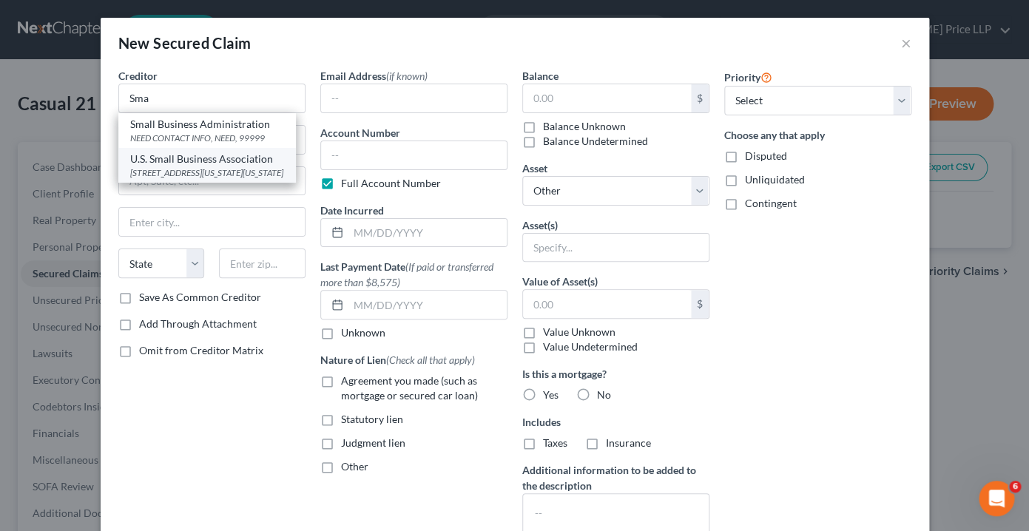
select select "35"
type input "10278"
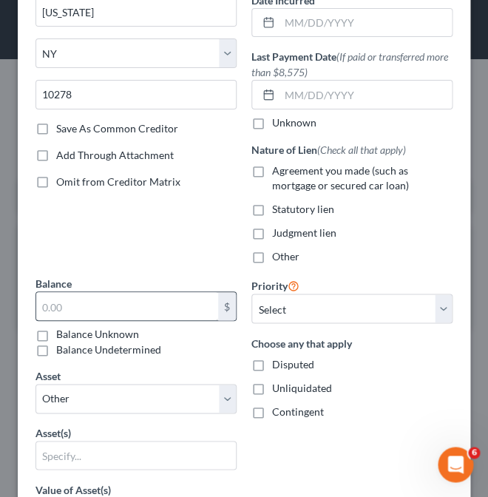
scroll to position [233, 0]
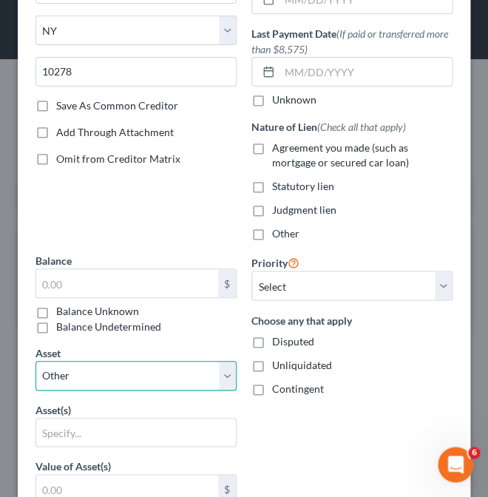
select select "1"
click option "Multiple Assets" at bounding box center [0, 0] width 0 height 0
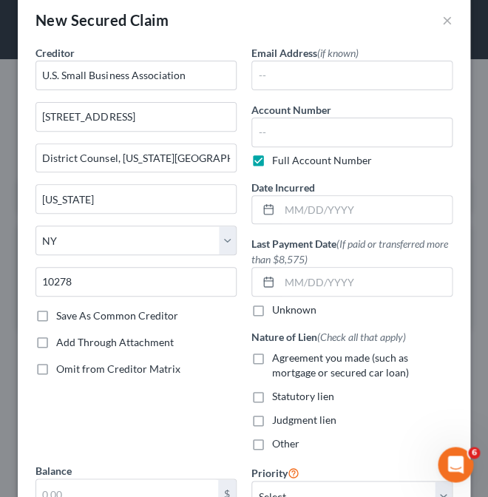
scroll to position [27, 0]
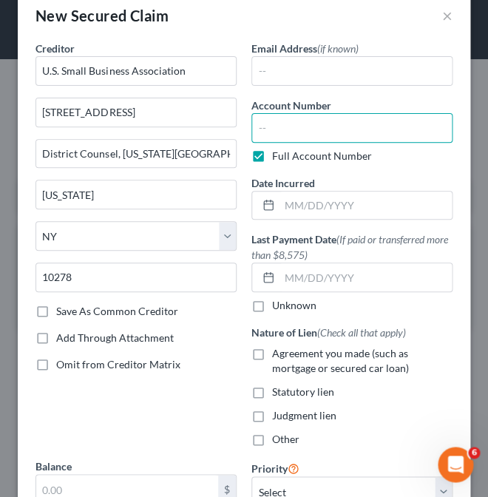
click at [273, 126] on input "text" at bounding box center [351, 128] width 201 height 30
paste input "2177077804"
type input "2177077804"
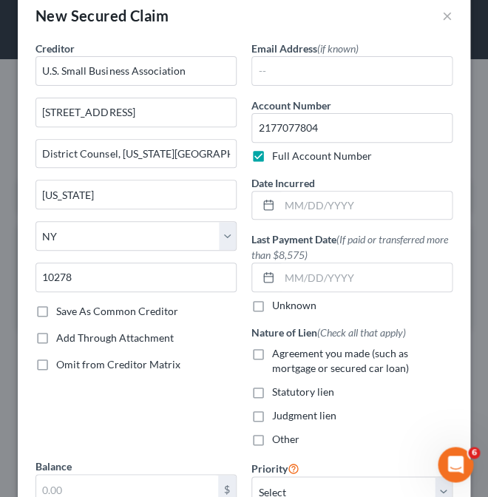
click at [272, 161] on label "Full Account Number" at bounding box center [322, 156] width 100 height 15
click at [278, 158] on input "Full Account Number" at bounding box center [283, 154] width 10 height 10
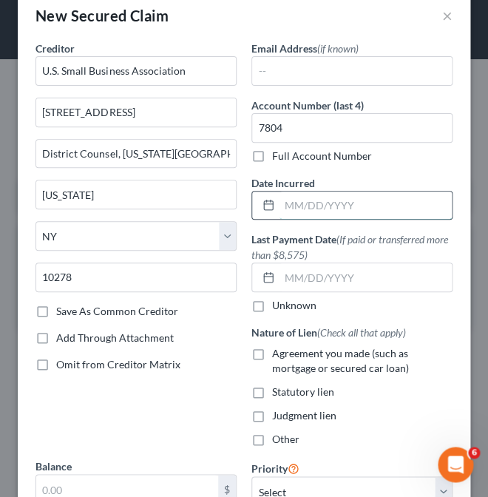
click at [282, 204] on input "text" at bounding box center [366, 206] width 172 height 28
click at [272, 353] on label "Agreement you made (such as mortgage or secured car loan)" at bounding box center [362, 361] width 180 height 30
click at [278, 353] on input "Agreement you made (such as mortgage or secured car loan)" at bounding box center [283, 351] width 10 height 10
checkbox input "true"
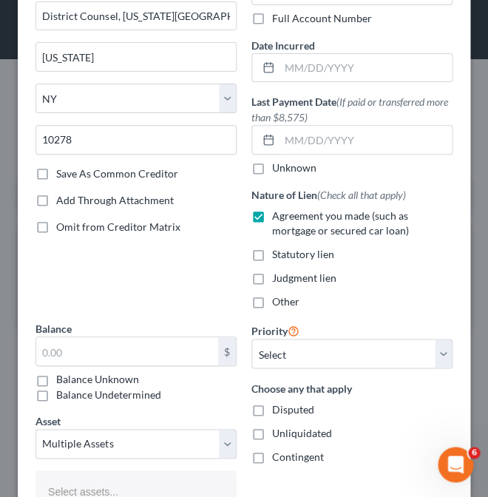
scroll to position [167, 0]
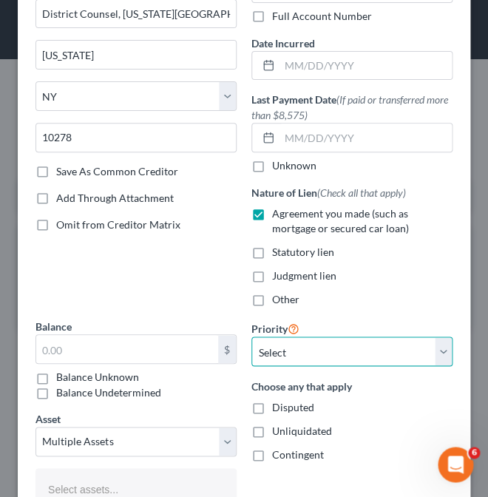
click at [251, 336] on select "Select 1st 2nd 3rd 4th 5th 6th 7th 8th 9th 10th 11th 12th 13th 14th 15th 16th 1…" at bounding box center [351, 351] width 201 height 30
click option "Select" at bounding box center [0, 0] width 0 height 0
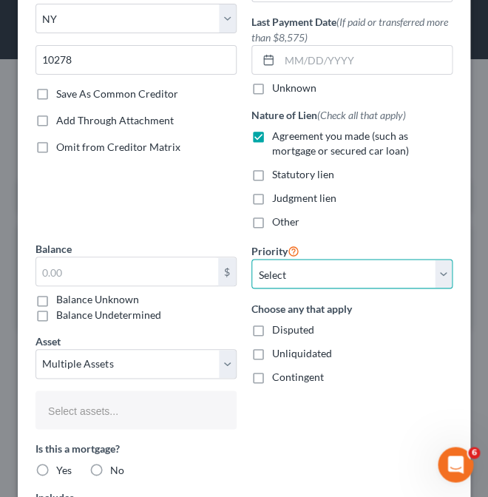
scroll to position [248, 0]
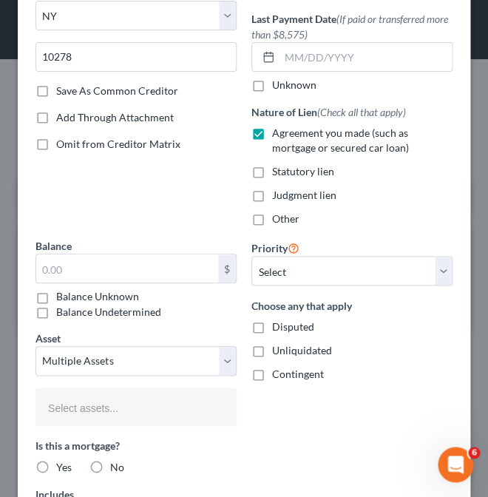
click at [272, 351] on label "Unliquidated" at bounding box center [302, 349] width 60 height 15
click at [278, 351] on input "Unliquidated" at bounding box center [283, 347] width 10 height 10
checkbox input "true"
click at [111, 273] on input "text" at bounding box center [127, 268] width 182 height 28
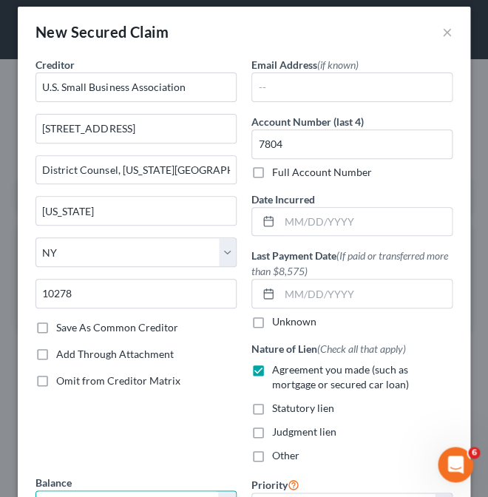
scroll to position [9, 0]
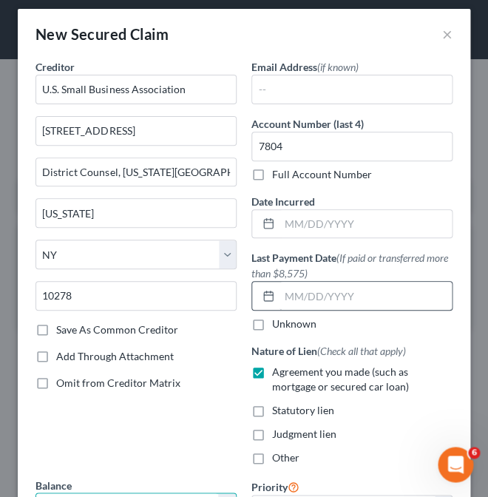
type input "150,000"
click at [293, 296] on input "text" at bounding box center [366, 296] width 172 height 28
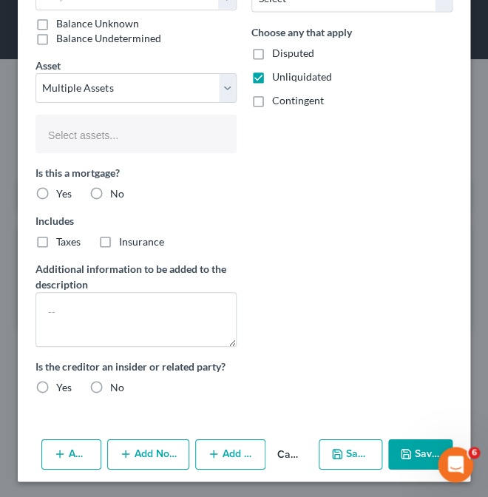
scroll to position [524, 0]
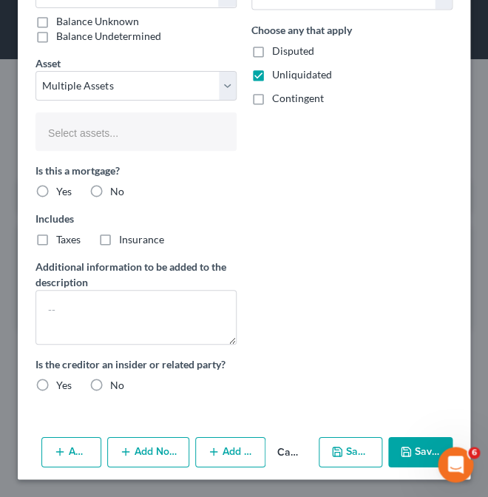
click at [110, 188] on label "No" at bounding box center [117, 191] width 14 height 15
click at [116, 188] on input "No" at bounding box center [121, 189] width 10 height 10
radio input "true"
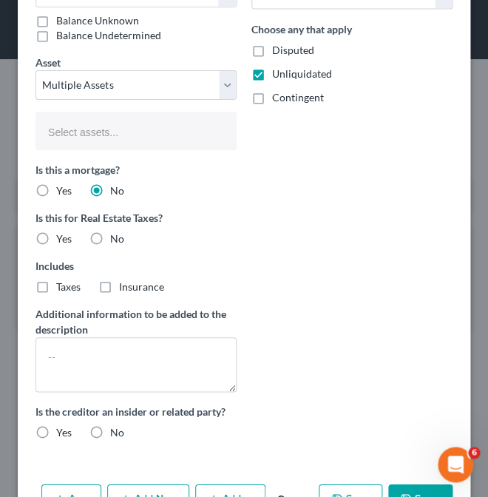
click at [110, 236] on label "No" at bounding box center [117, 238] width 14 height 15
click at [116, 236] on input "No" at bounding box center [121, 236] width 10 height 10
radio input "true"
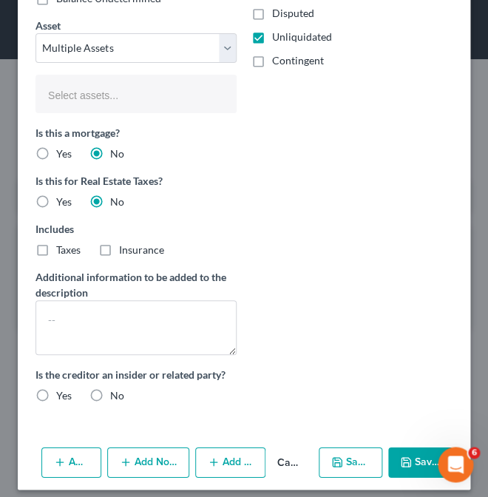
scroll to position [572, 0]
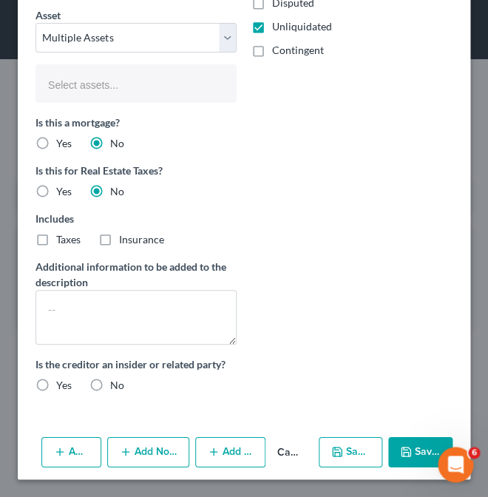
click at [110, 382] on label "No" at bounding box center [117, 385] width 14 height 15
click at [116, 382] on input "No" at bounding box center [121, 383] width 10 height 10
radio input "true"
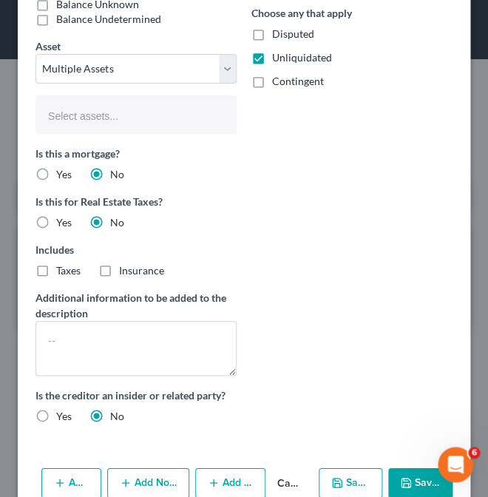
scroll to position [553, 0]
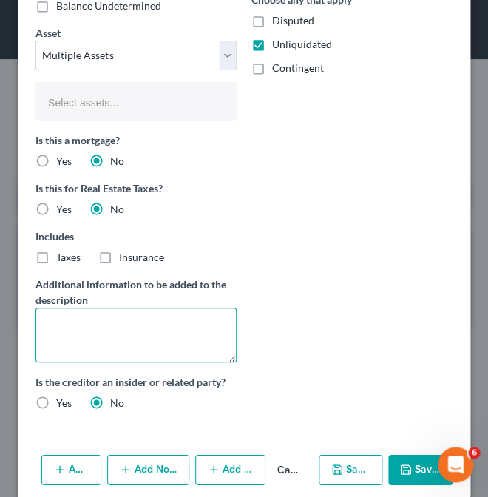
click at [78, 324] on textarea at bounding box center [135, 335] width 201 height 55
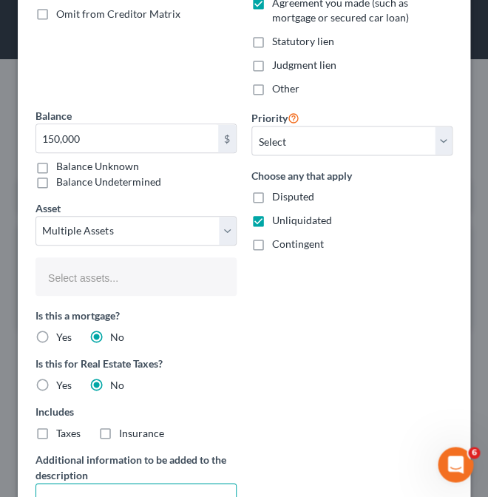
scroll to position [572, 0]
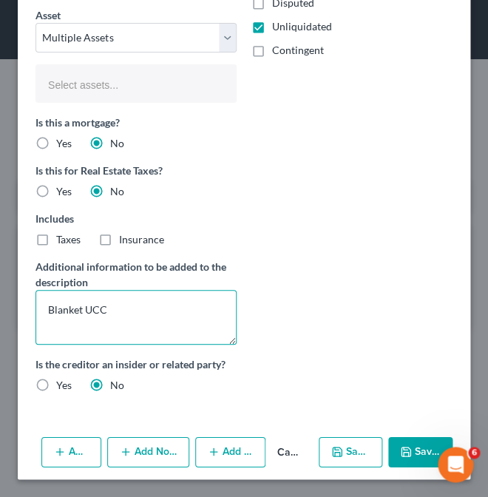
type textarea "Blanket UCC"
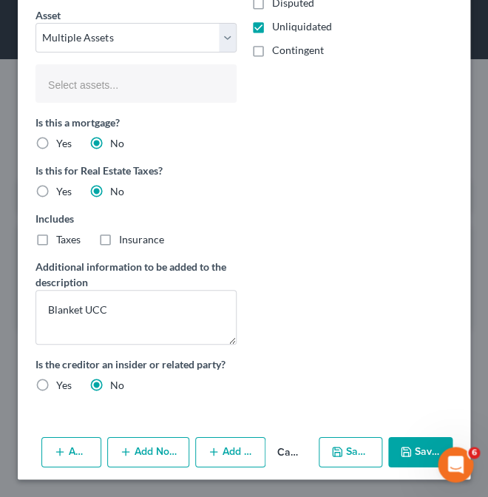
click at [414, 450] on button "Save & Close" at bounding box center [420, 452] width 64 height 31
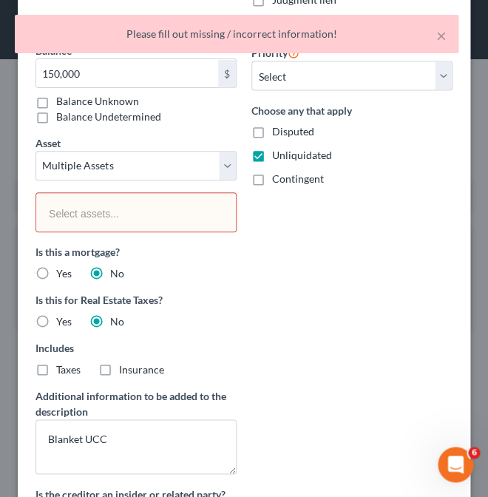
scroll to position [415, 0]
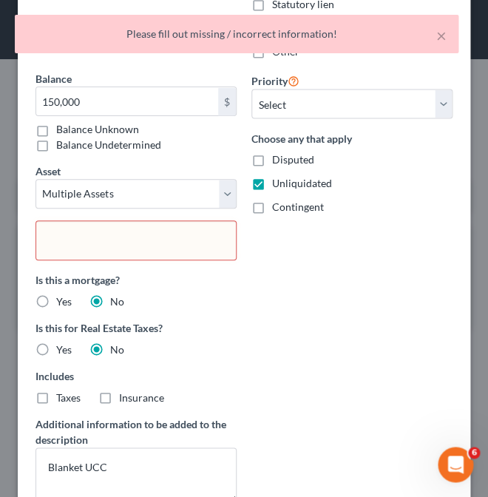
click at [121, 238] on input "text" at bounding box center [134, 242] width 179 height 22
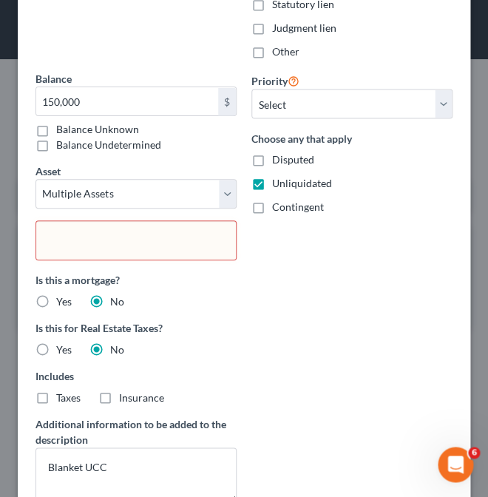
click at [122, 246] on body "Home New Case Client Portal WZMP [PERSON_NAME] [PERSON_NAME] Price LLP [PERSON_…" at bounding box center [244, 248] width 488 height 497
click at [122, 246] on input "text" at bounding box center [134, 242] width 179 height 22
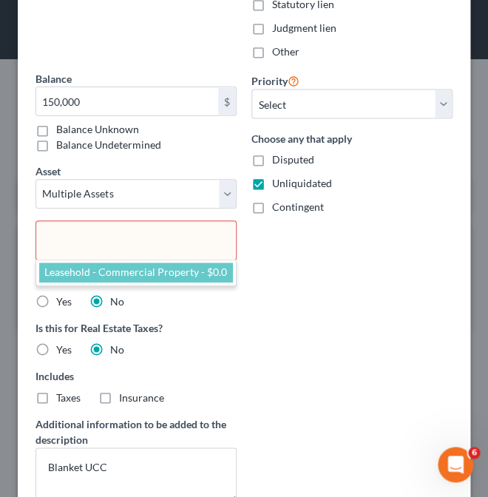
select select "2784464"
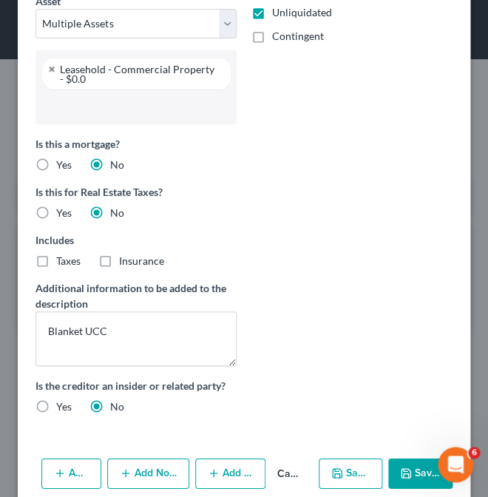
scroll to position [607, 0]
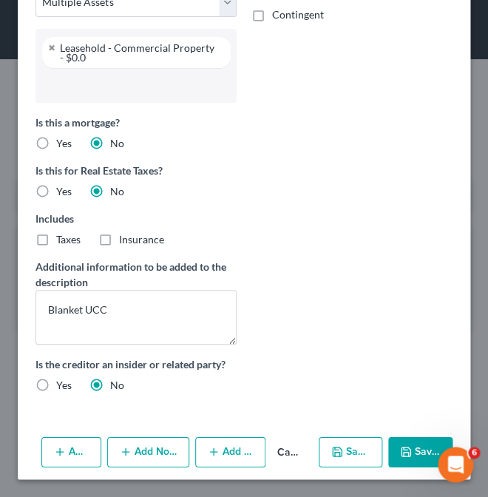
click at [414, 454] on button "Save & Close" at bounding box center [420, 452] width 64 height 31
select select
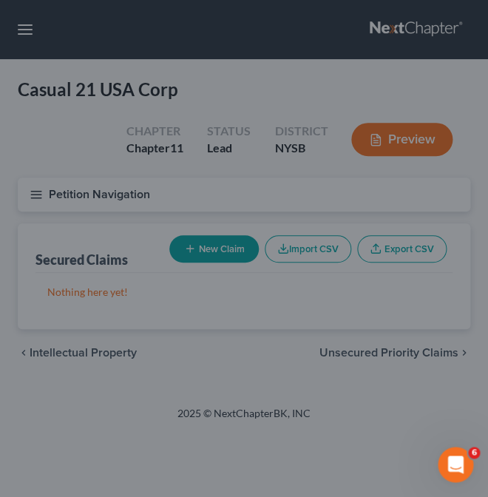
type input "150,000.00"
select select "2"
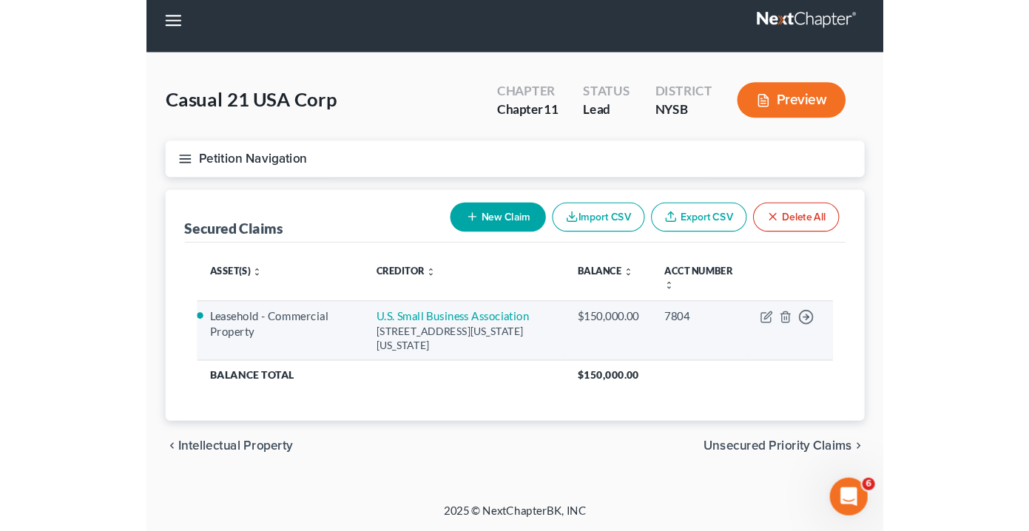
scroll to position [8, 0]
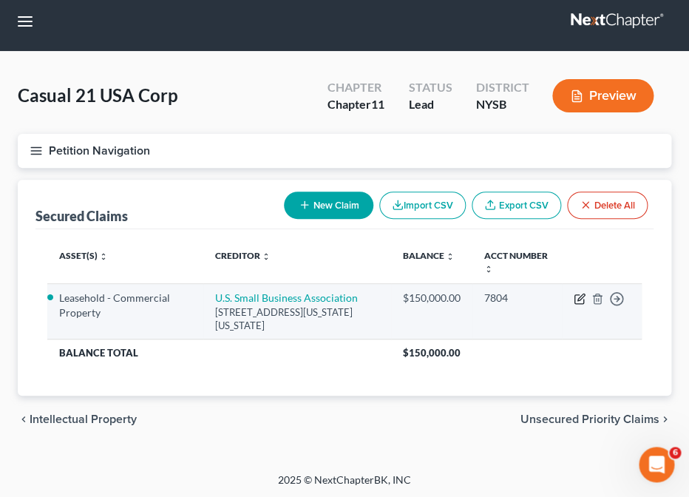
click at [578, 299] on icon "button" at bounding box center [581, 297] width 7 height 7
select select "35"
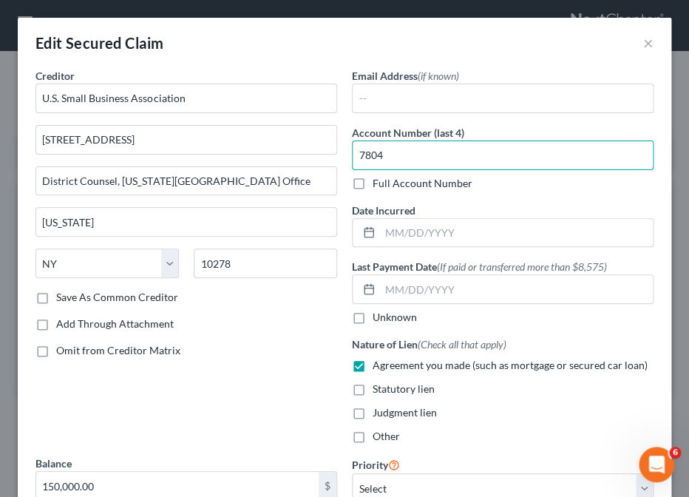
drag, startPoint x: 389, startPoint y: 155, endPoint x: 329, endPoint y: 155, distance: 59.9
click at [352, 155] on input "7804" at bounding box center [503, 155] width 302 height 30
type input "9102"
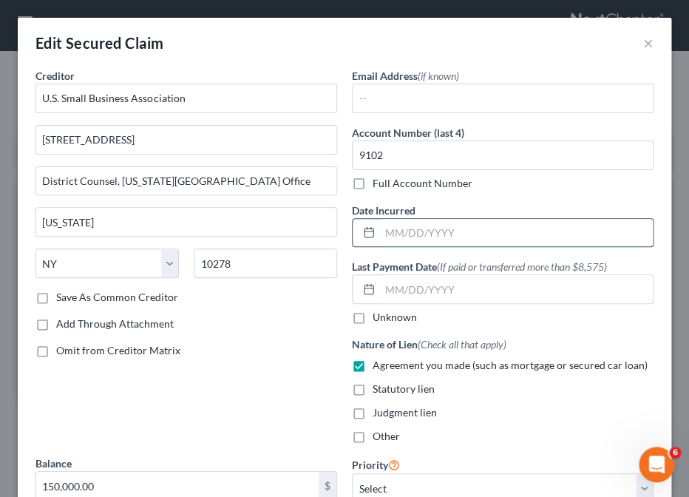
click at [383, 234] on input "text" at bounding box center [516, 233] width 273 height 28
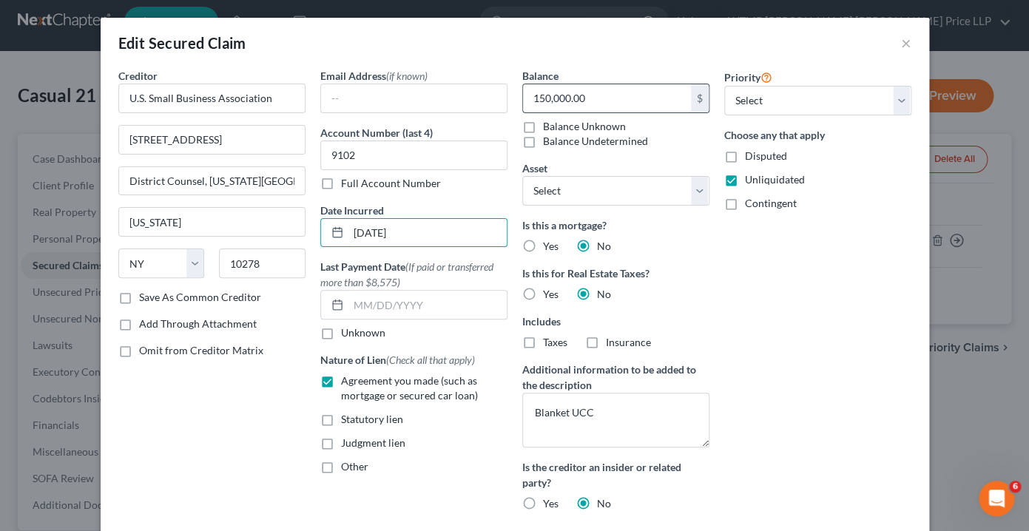
type input "[DATE]"
click at [547, 101] on input "150,000.00" at bounding box center [607, 98] width 168 height 28
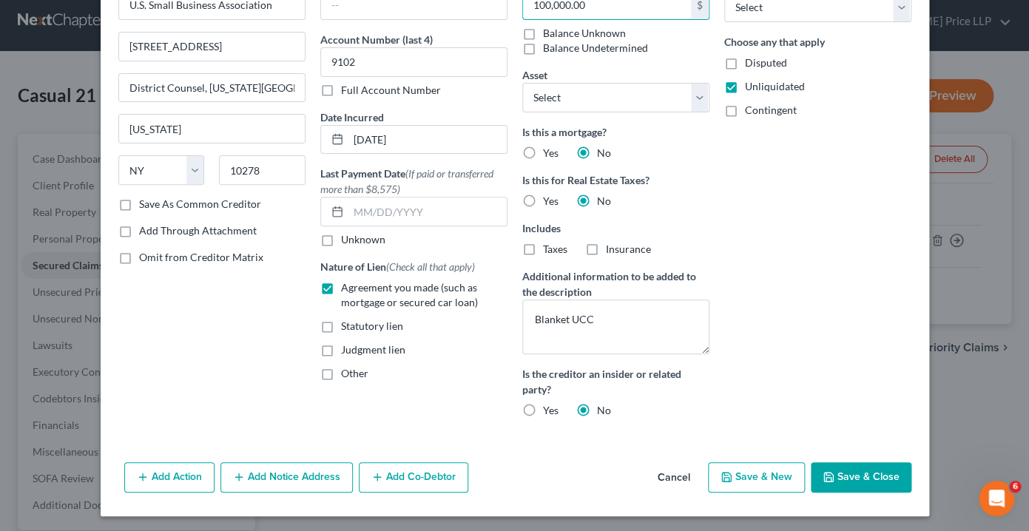
scroll to position [96, 0]
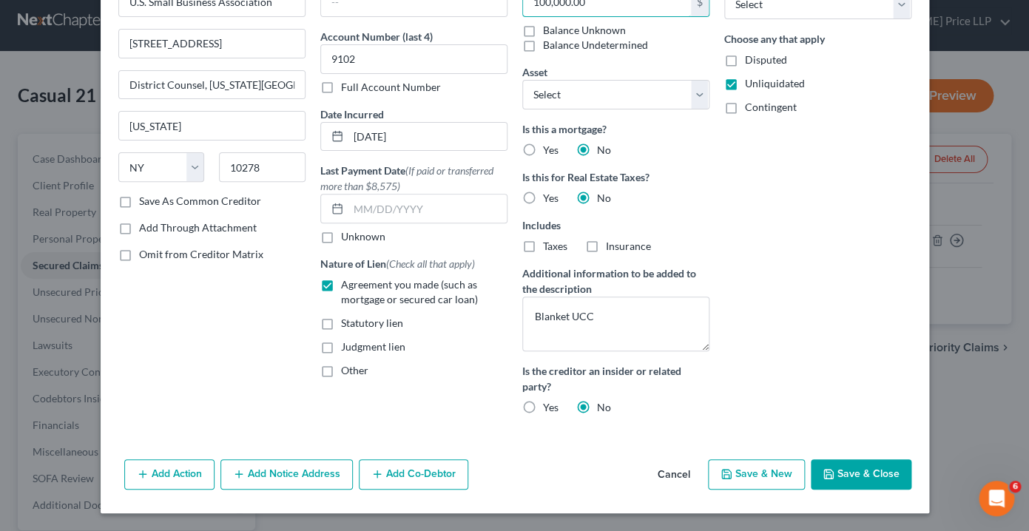
type input "100,000.00"
click at [424, 477] on button "Add Co-Debtor" at bounding box center [413, 474] width 109 height 31
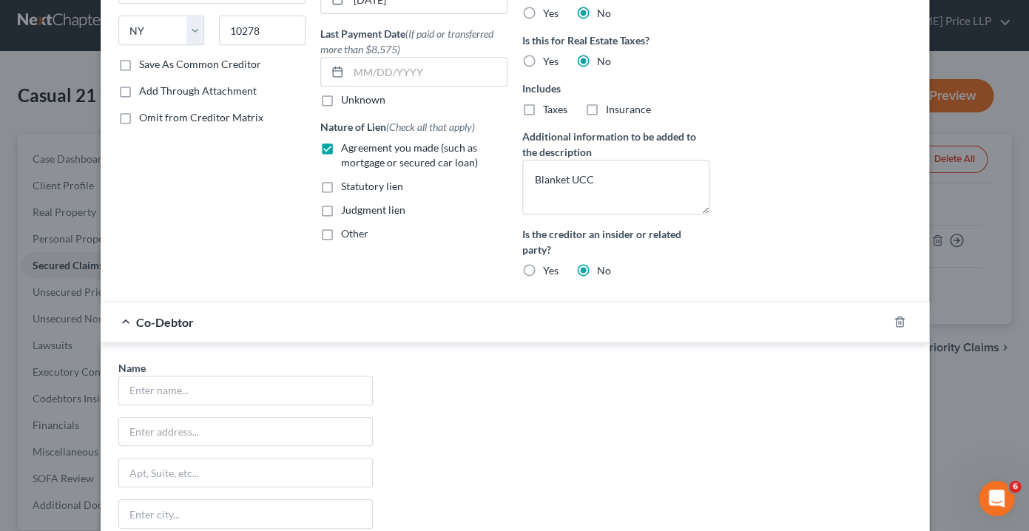
scroll to position [280, 0]
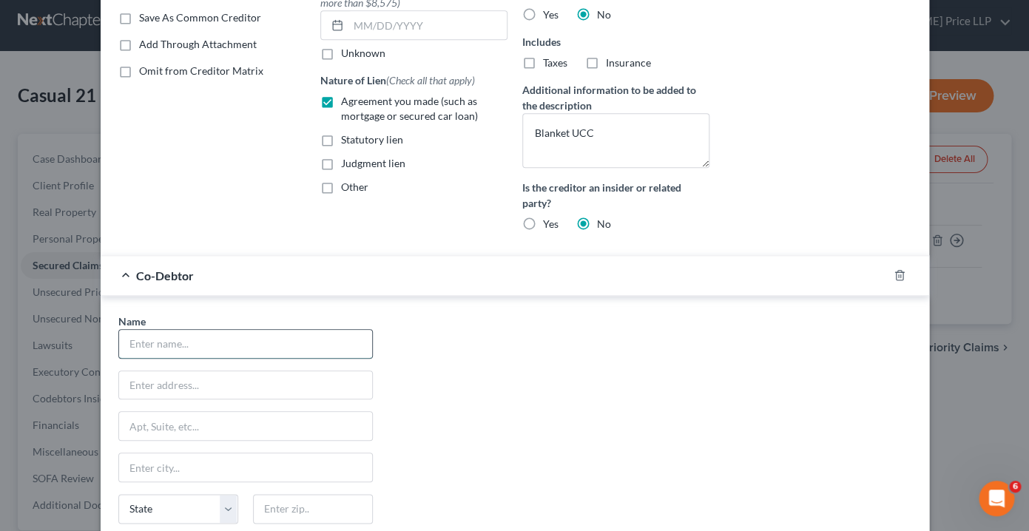
click at [138, 351] on input "text" at bounding box center [245, 344] width 253 height 28
type input "[PERSON_NAME]"
click at [180, 388] on input "text" at bounding box center [245, 385] width 253 height 28
paste input "[STREET_ADDRESS]"
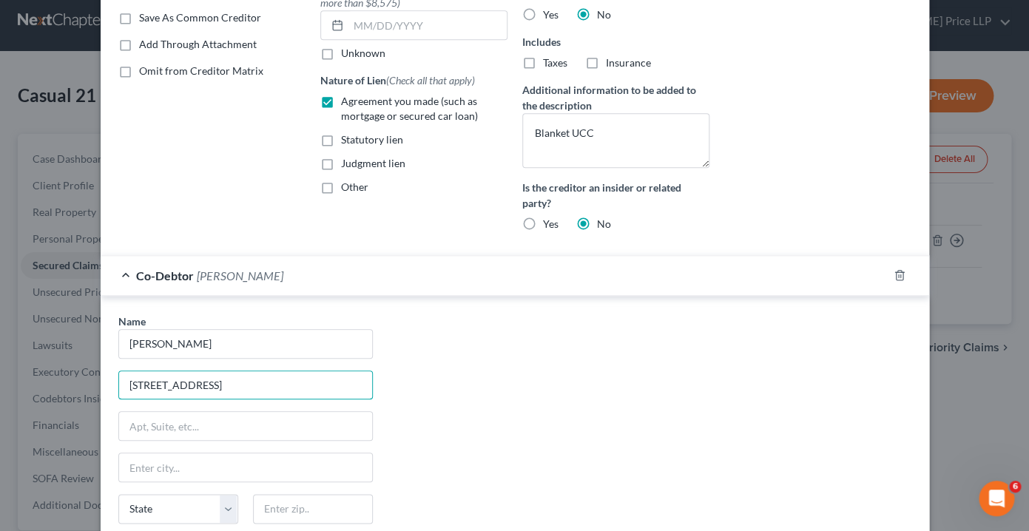
type input "[STREET_ADDRESS]"
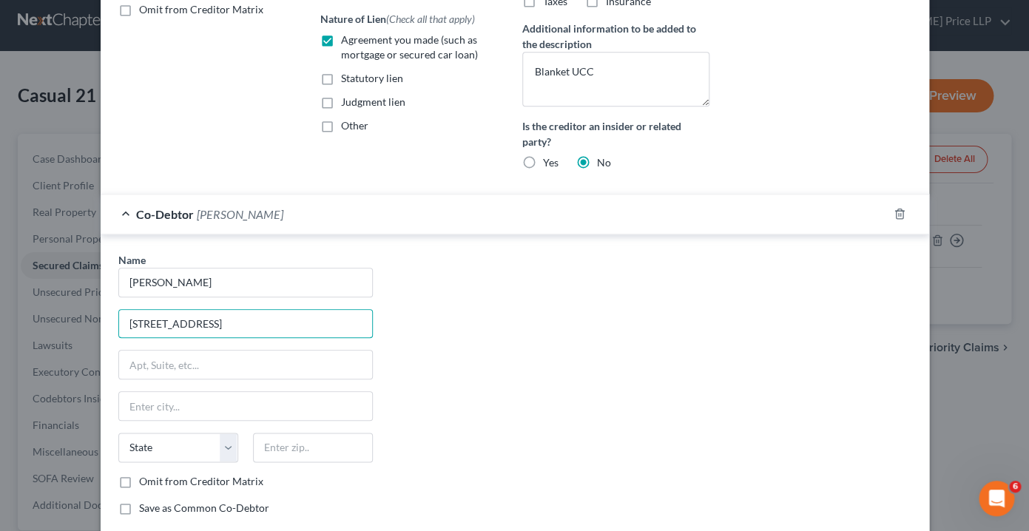
scroll to position [356, 0]
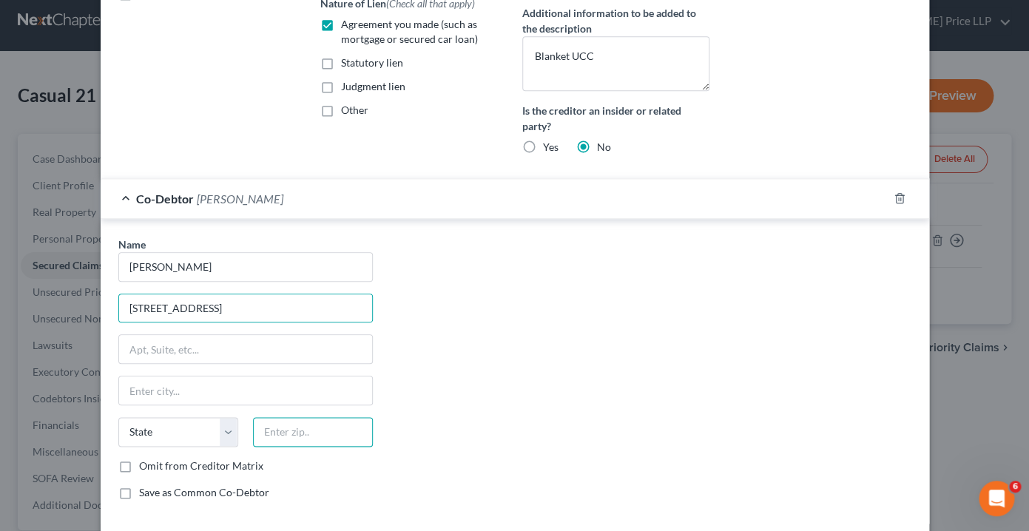
click at [294, 432] on input "text" at bounding box center [313, 432] width 120 height 30
paste input "10950"
type input "10950"
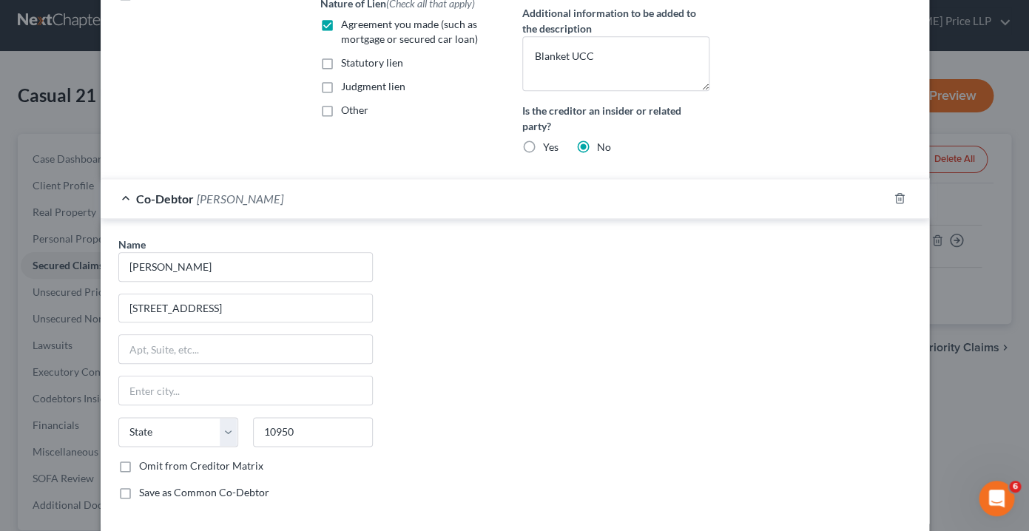
click at [467, 438] on div "Name * [PERSON_NAME] [GEOGRAPHIC_DATA] [US_STATE] AK AR AZ CA CO [GEOGRAPHIC_DA…" at bounding box center [514, 374] width 807 height 275
type input "Monroe"
select select "35"
click at [139, 495] on label "Save as Common Co-Debtor" at bounding box center [204, 492] width 130 height 15
click at [145, 495] on input "Save as Common Co-Debtor" at bounding box center [150, 490] width 10 height 10
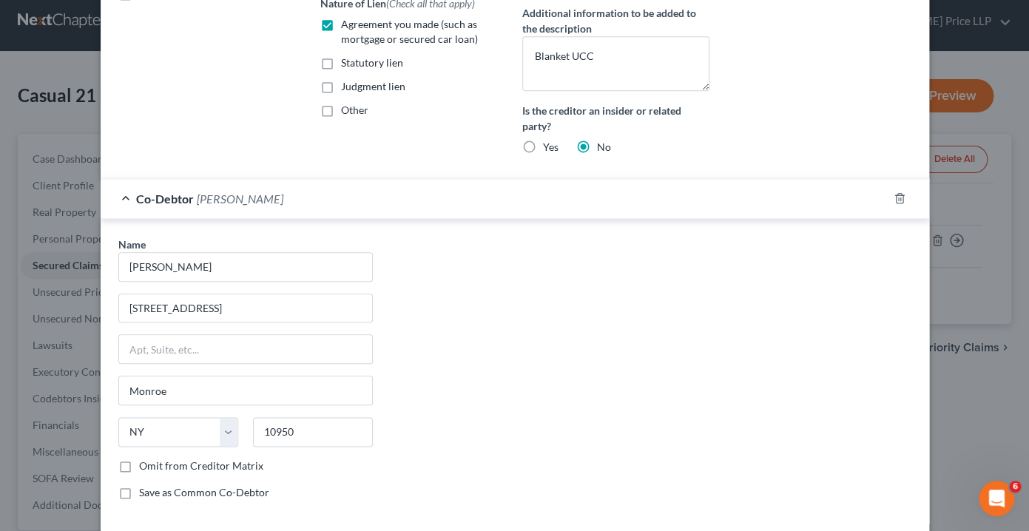
checkbox input "true"
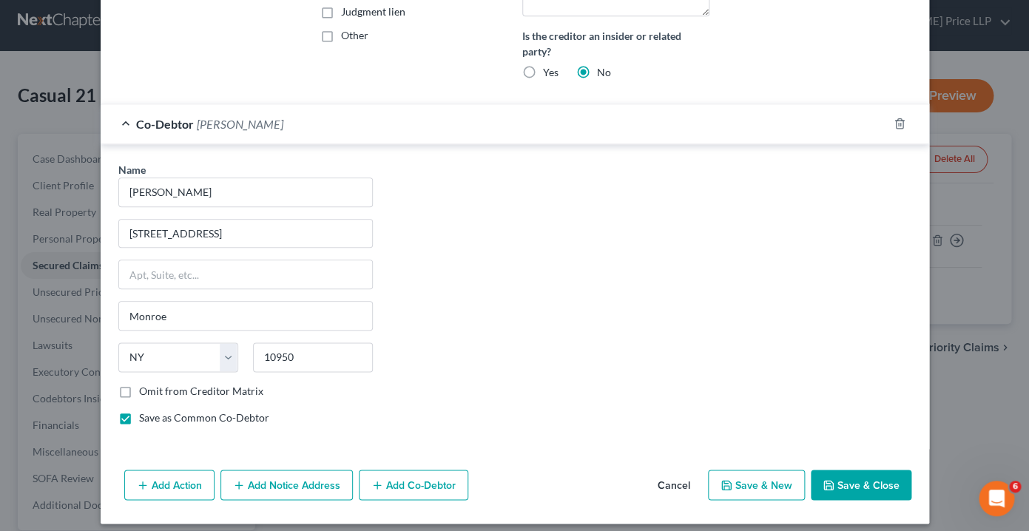
scroll to position [442, 0]
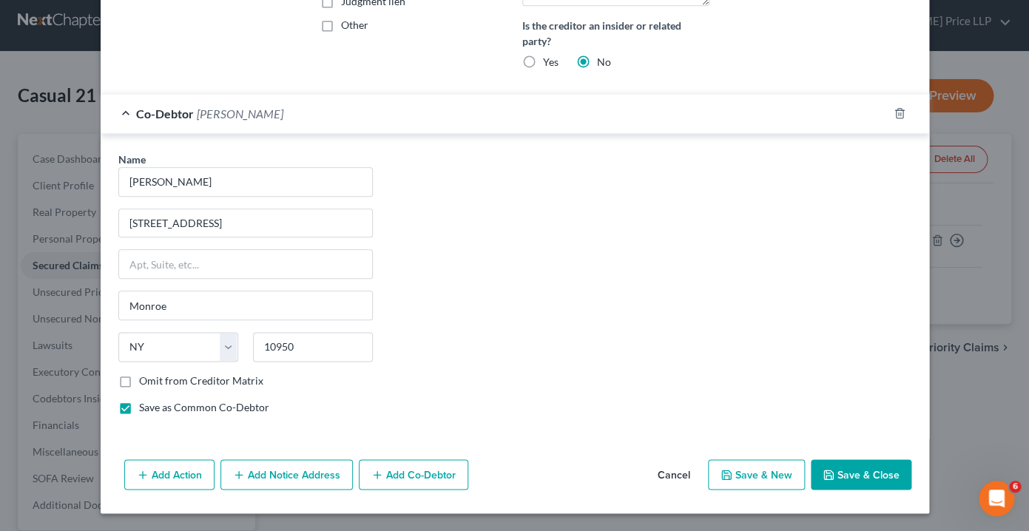
click at [820, 478] on button "Save & Close" at bounding box center [860, 474] width 101 height 31
